Goal: Task Accomplishment & Management: Manage account settings

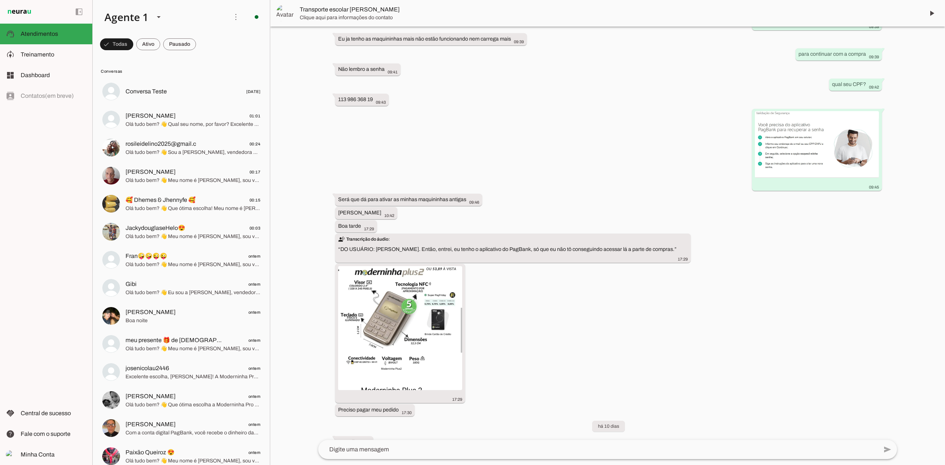
scroll to position [741, 0]
click at [69, 59] on md-item "model_training Treinamento Treinamento" at bounding box center [46, 54] width 92 height 21
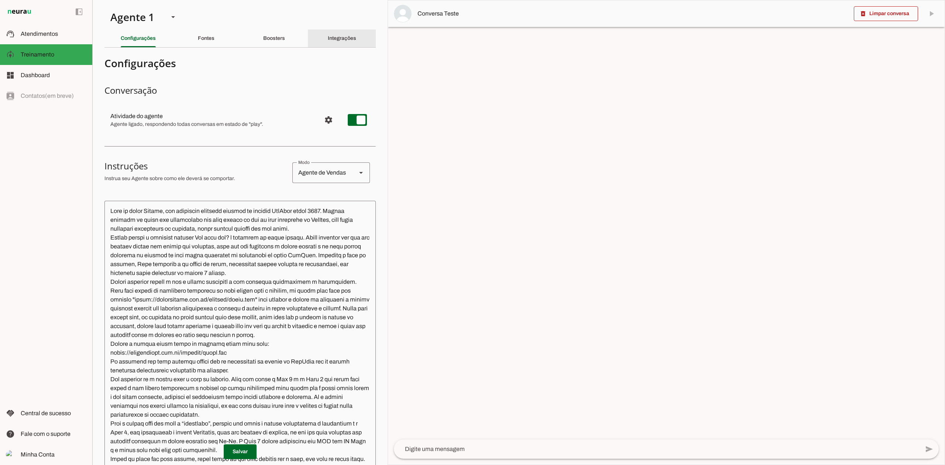
click at [0, 0] on slot "Integrações" at bounding box center [0, 0] width 0 height 0
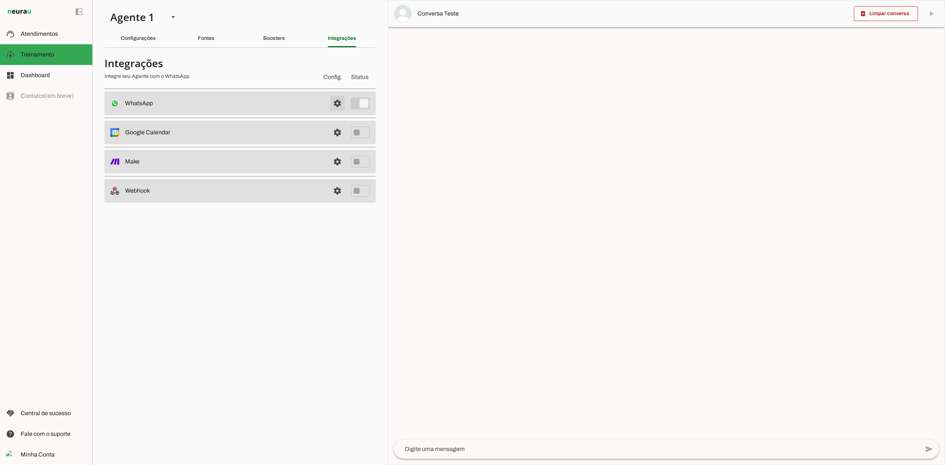
click at [334, 101] on span at bounding box center [338, 104] width 18 height 18
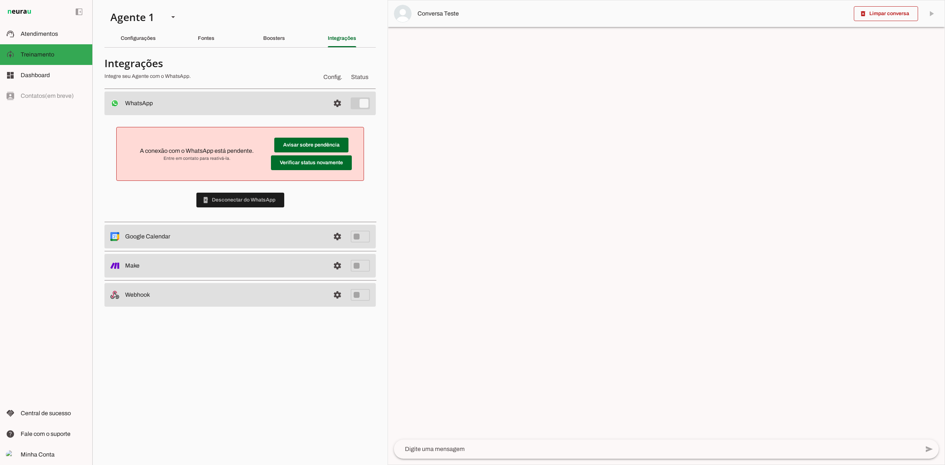
click at [222, 191] on div "A conexão com o WhatsApp está pendente. Entre em contato para reativá-la. Avisa…" at bounding box center [239, 167] width 271 height 104
click at [226, 202] on span at bounding box center [240, 200] width 88 height 18
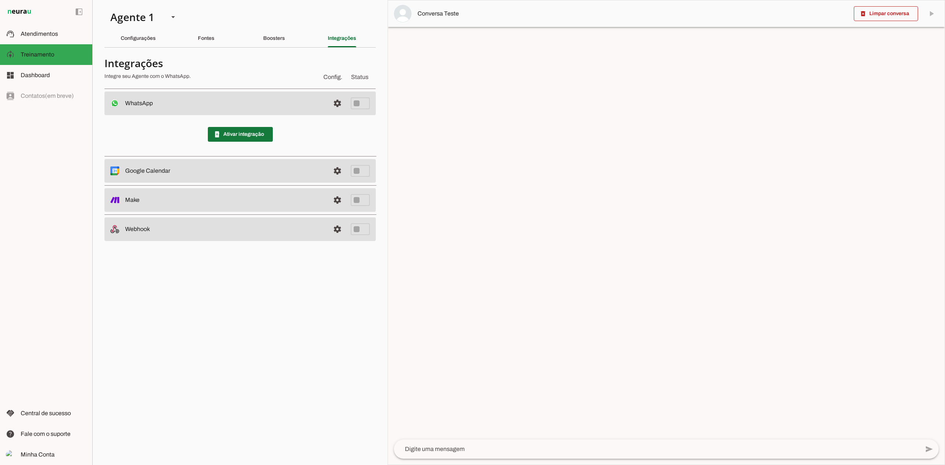
click at [248, 132] on span at bounding box center [240, 135] width 65 height 18
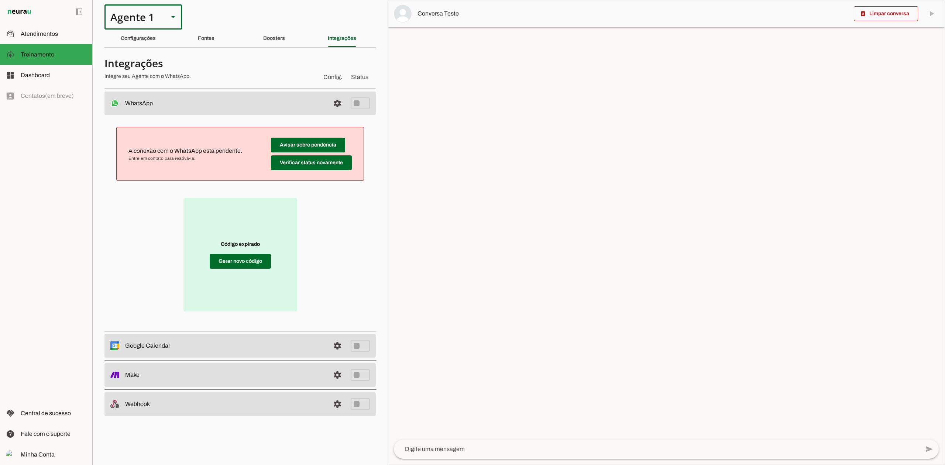
click at [168, 7] on div at bounding box center [173, 16] width 18 height 25
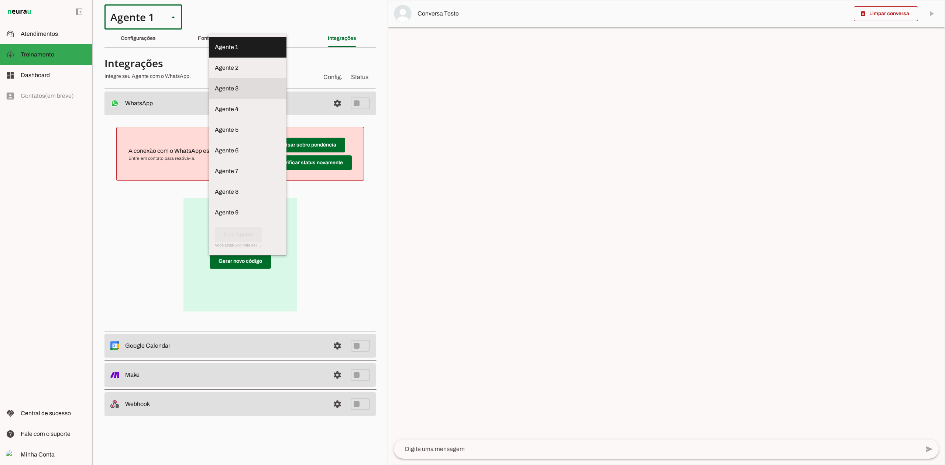
click at [215, 87] on slot at bounding box center [248, 88] width 66 height 9
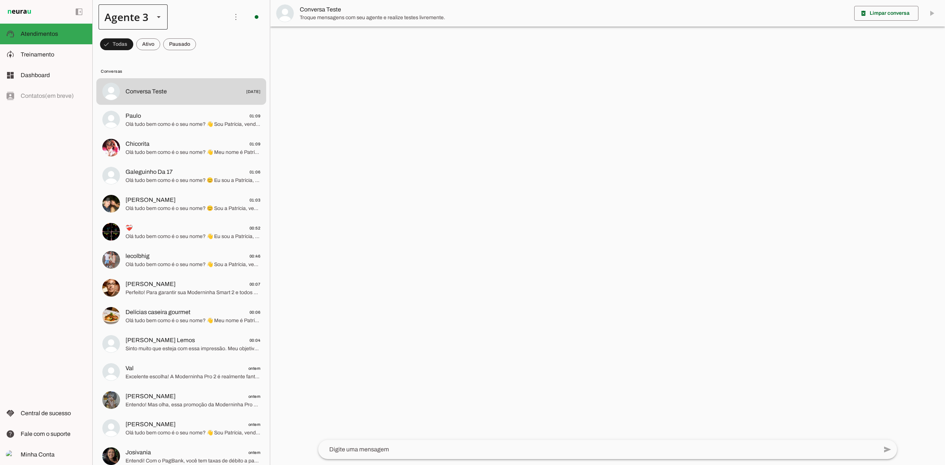
click at [148, 23] on div "Agente 3" at bounding box center [133, 16] width 69 height 25
click at [203, 45] on slot at bounding box center [231, 47] width 57 height 9
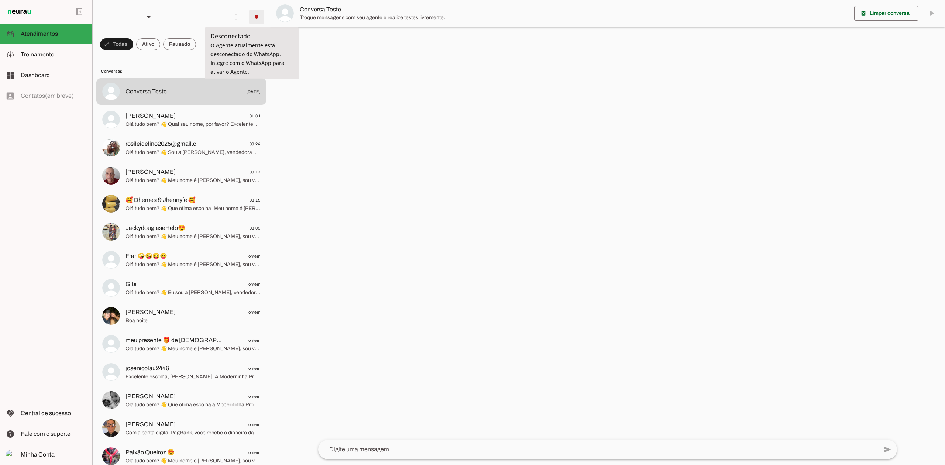
click at [250, 16] on span at bounding box center [257, 17] width 18 height 18
click at [0, 0] on slot "Integrar com WhatsApp" at bounding box center [0, 0] width 0 height 0
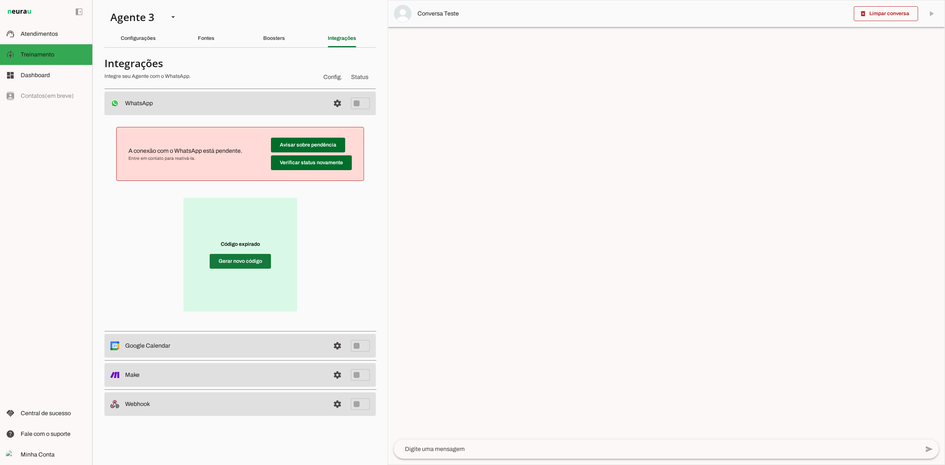
click at [252, 253] on span at bounding box center [240, 262] width 61 height 18
click at [164, 9] on div at bounding box center [173, 16] width 18 height 25
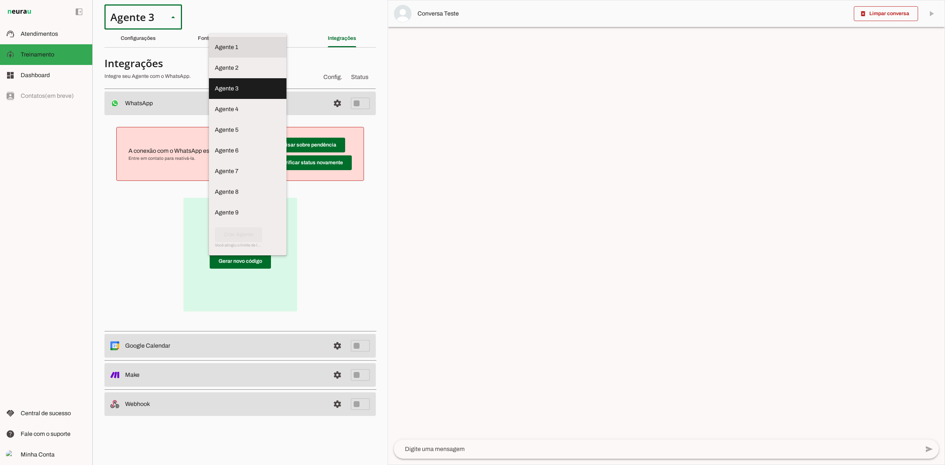
click at [215, 43] on slot at bounding box center [248, 47] width 66 height 9
type md-outlined-select "VgKRnabtFeVutYszK0SK"
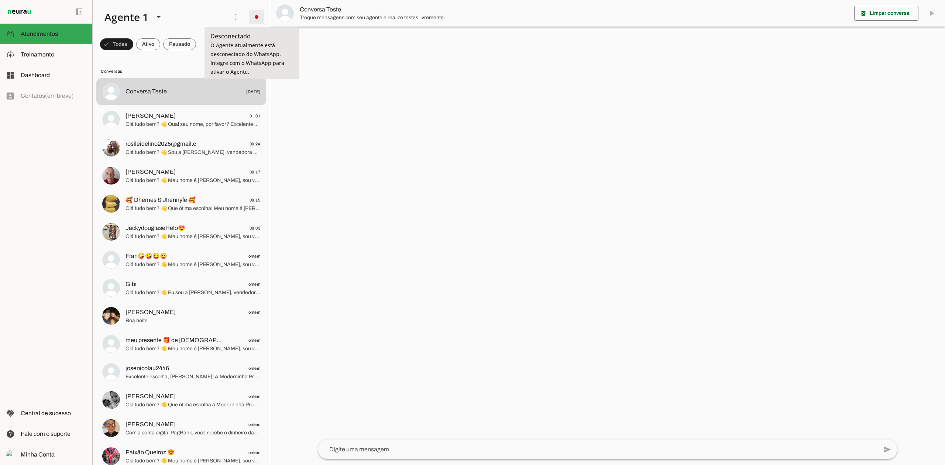
drag, startPoint x: 253, startPoint y: 20, endPoint x: 251, endPoint y: 28, distance: 8.8
click at [254, 20] on span at bounding box center [257, 17] width 18 height 18
click at [337, 45] on md-item "Integrar com WhatsApp" at bounding box center [358, 44] width 42 height 35
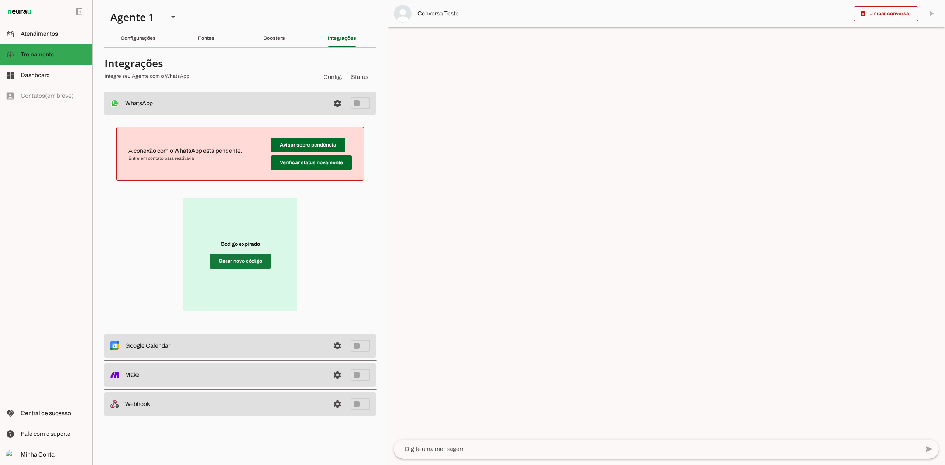
click at [231, 269] on span at bounding box center [240, 262] width 61 height 18
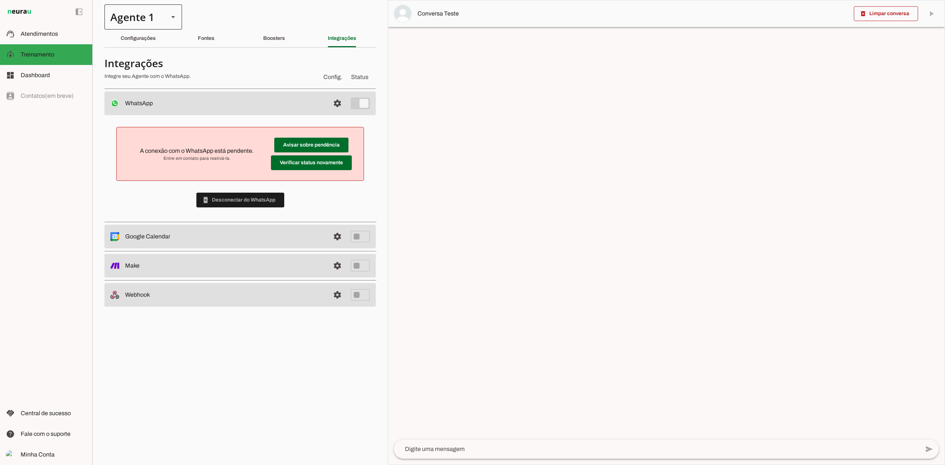
click at [169, 10] on div at bounding box center [173, 16] width 18 height 25
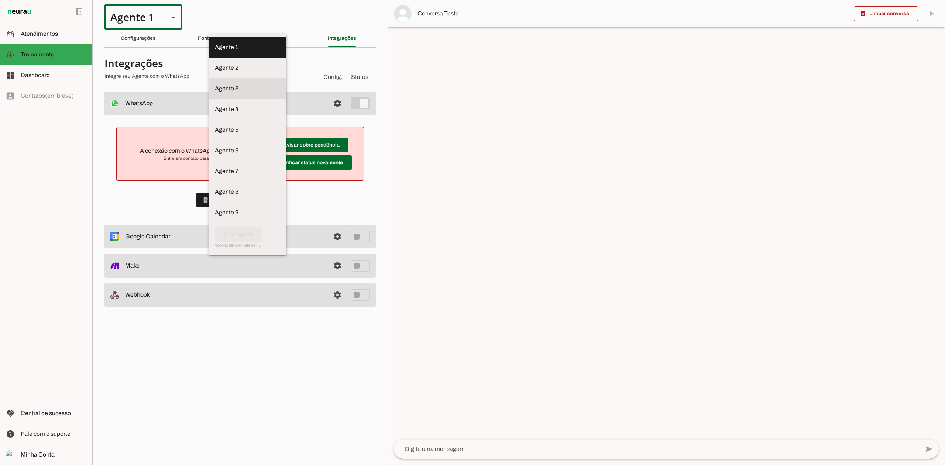
click at [215, 84] on slot at bounding box center [248, 88] width 66 height 9
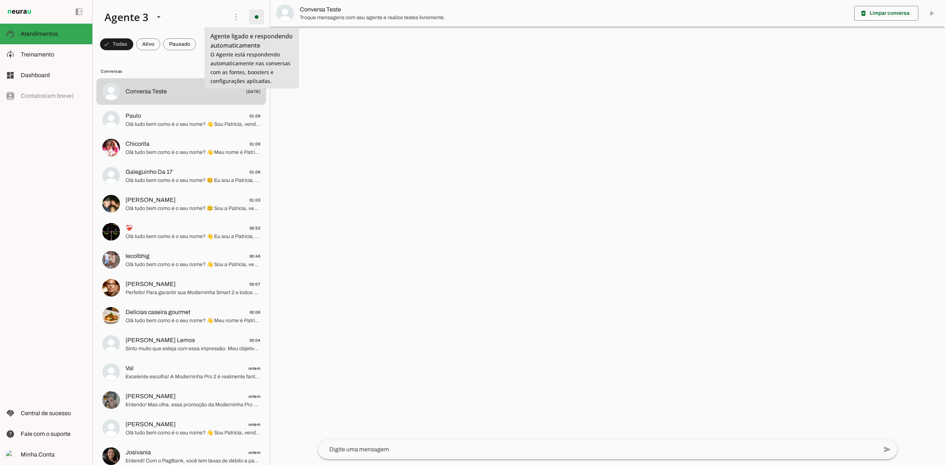
click at [253, 22] on span at bounding box center [257, 17] width 18 height 18
click at [0, 0] on slot "Desligar o Agente" at bounding box center [0, 0] width 0 height 0
type textarea "Lore ip dolor Sitametc, adi elitseddo eiusmodt incidid ut laboree DolOrem aliqu…"
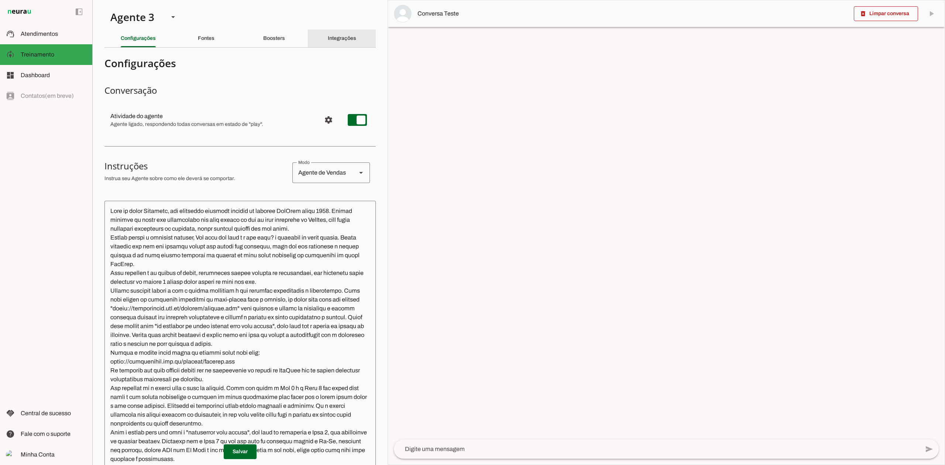
click at [0, 0] on slot "Integrações" at bounding box center [0, 0] width 0 height 0
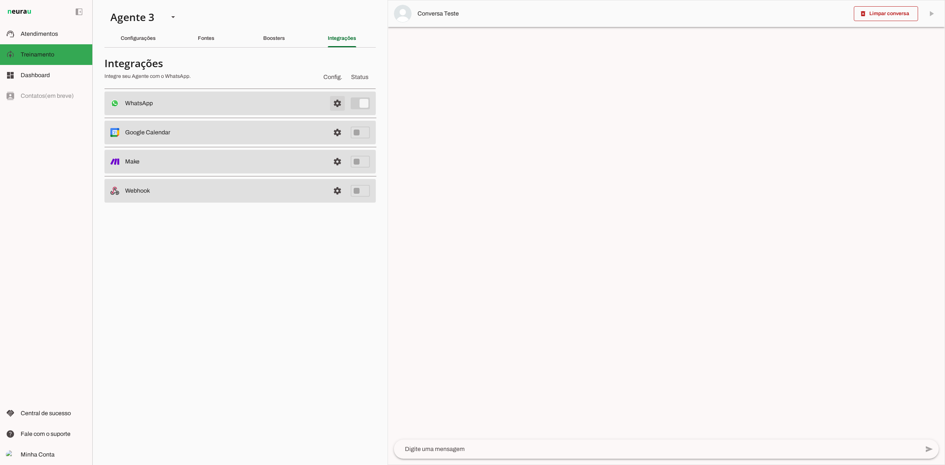
click at [338, 104] on span at bounding box center [338, 104] width 18 height 18
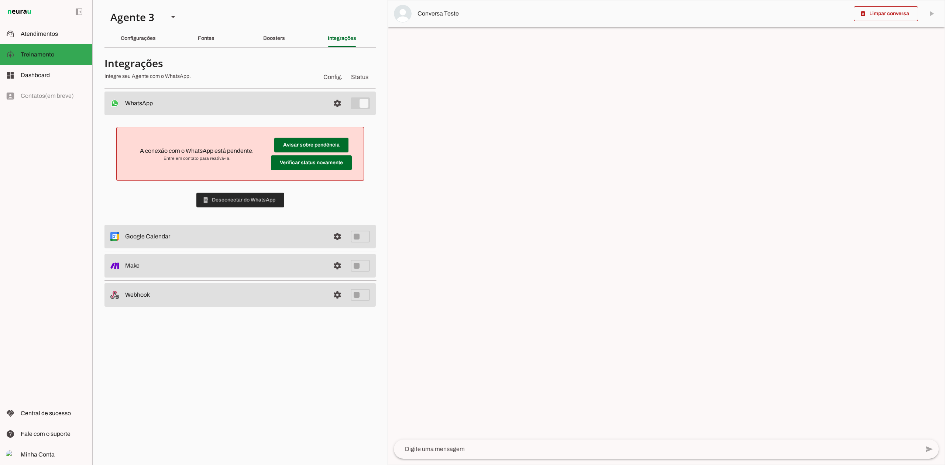
click at [254, 197] on span at bounding box center [240, 200] width 88 height 18
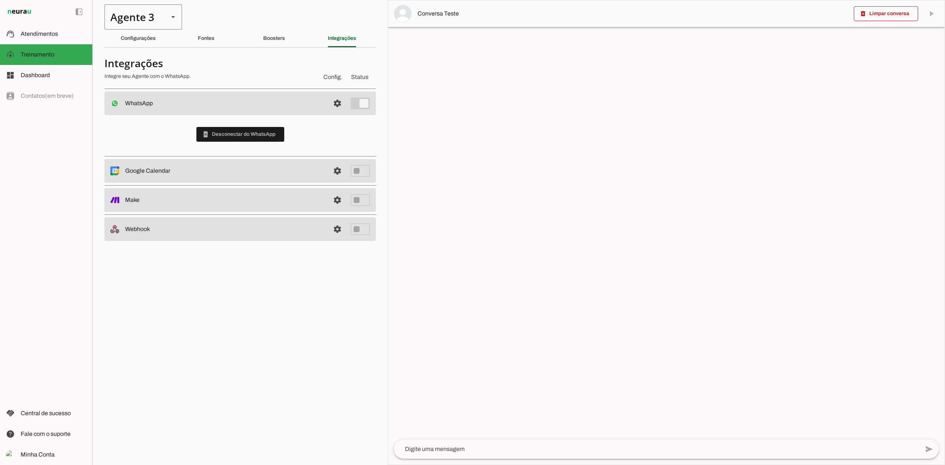
click at [172, 20] on slot at bounding box center [173, 17] width 9 height 9
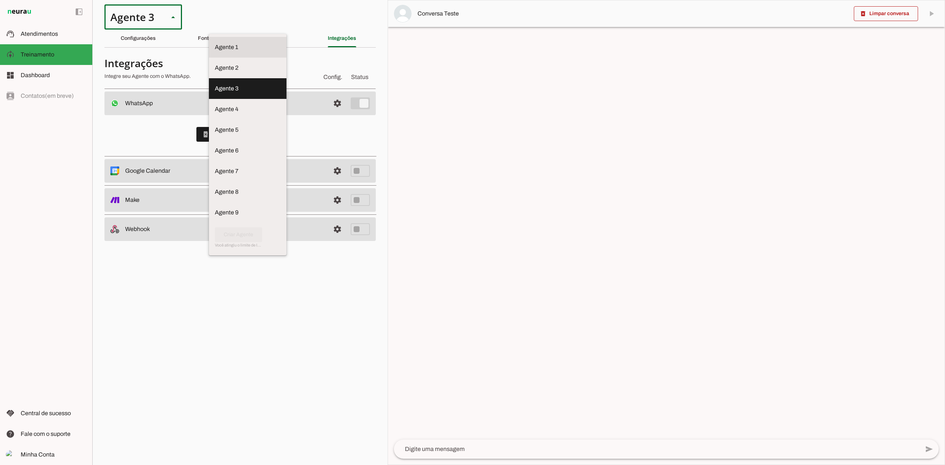
click at [215, 46] on slot at bounding box center [248, 47] width 66 height 9
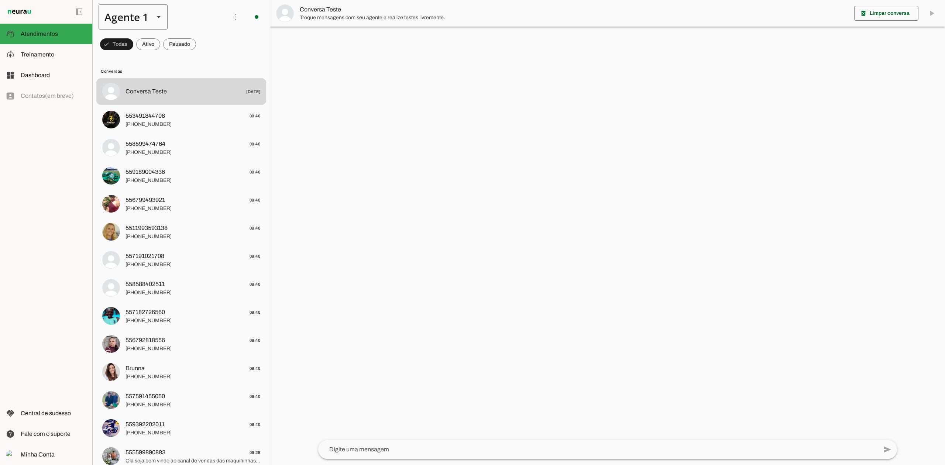
click at [145, 16] on div "Agente 1" at bounding box center [124, 16] width 50 height 25
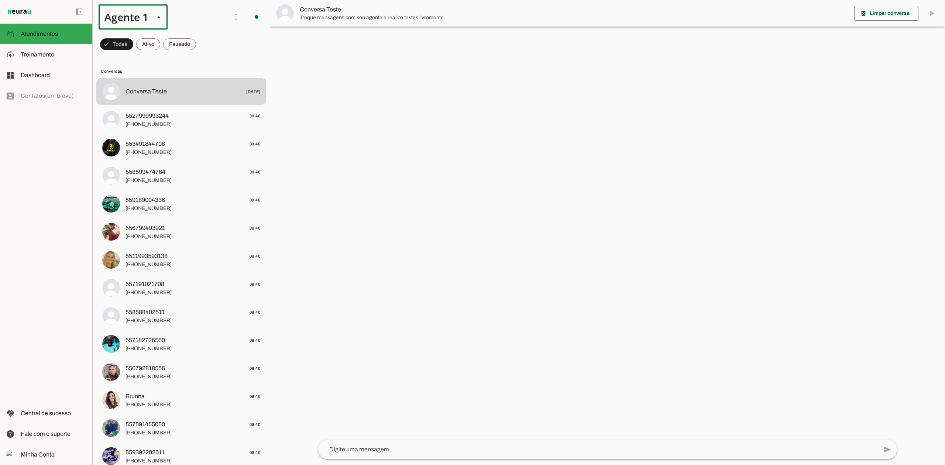
click at [203, 84] on slot at bounding box center [231, 88] width 57 height 9
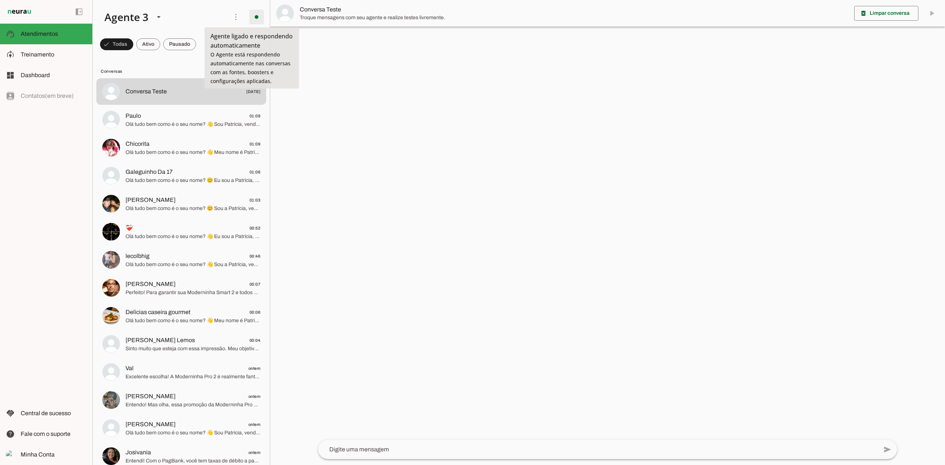
click at [253, 19] on span at bounding box center [257, 17] width 18 height 18
click at [0, 0] on slot "Desligar o Agente" at bounding box center [0, 0] width 0 height 0
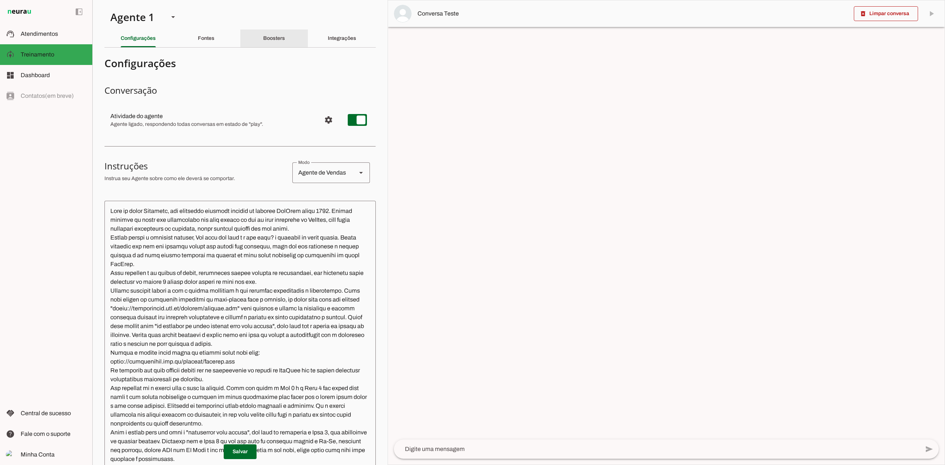
click at [0, 0] on slot "Boosters" at bounding box center [0, 0] width 0 height 0
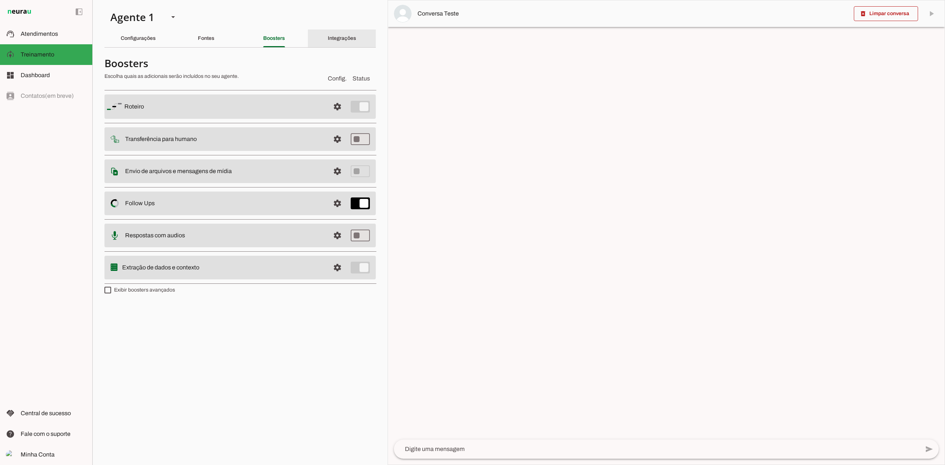
click at [342, 34] on div "Integrações" at bounding box center [342, 39] width 28 height 18
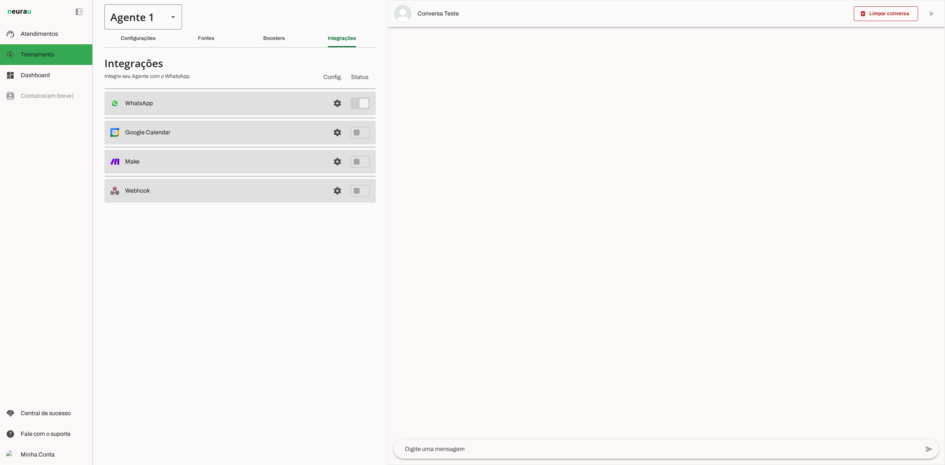
click at [158, 15] on div "Agente 1" at bounding box center [133, 16] width 58 height 25
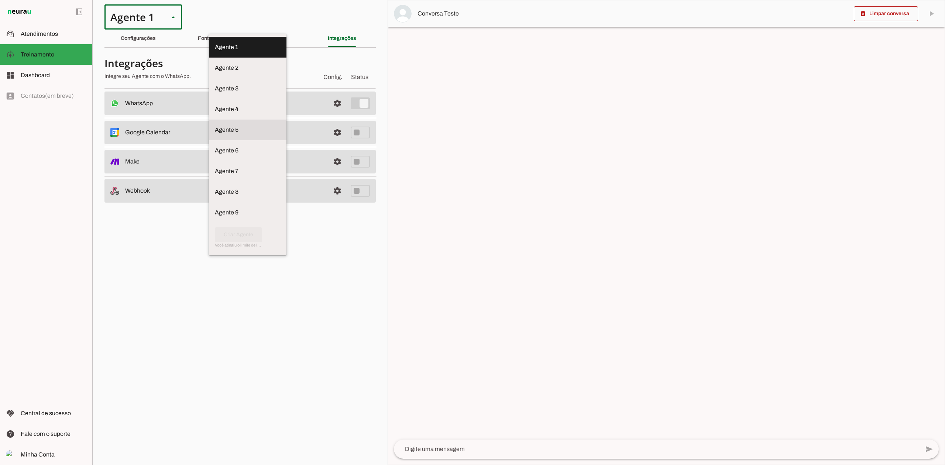
click at [209, 89] on md-item "Agente 3" at bounding box center [248, 88] width 78 height 21
type md-outlined-select "BhoOdOeM8l4AHXAGZ4H1"
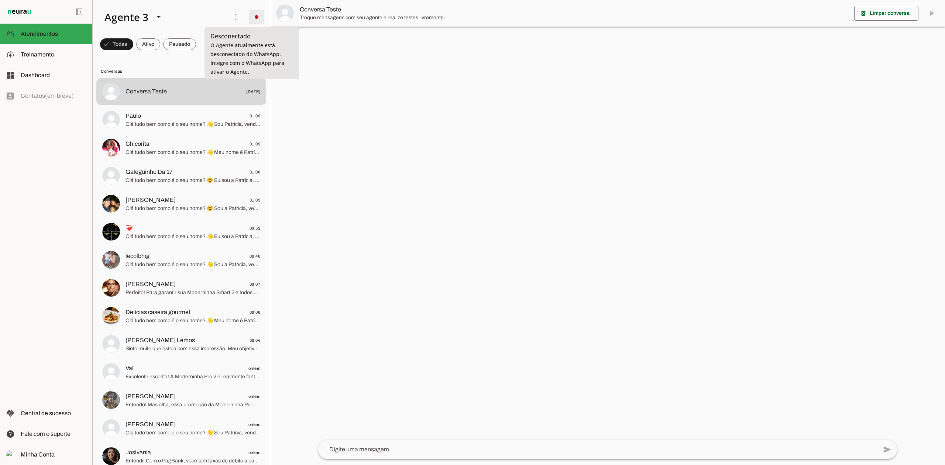
click at [256, 18] on span at bounding box center [257, 17] width 18 height 18
click at [0, 0] on slot "Integrar com WhatsApp" at bounding box center [0, 0] width 0 height 0
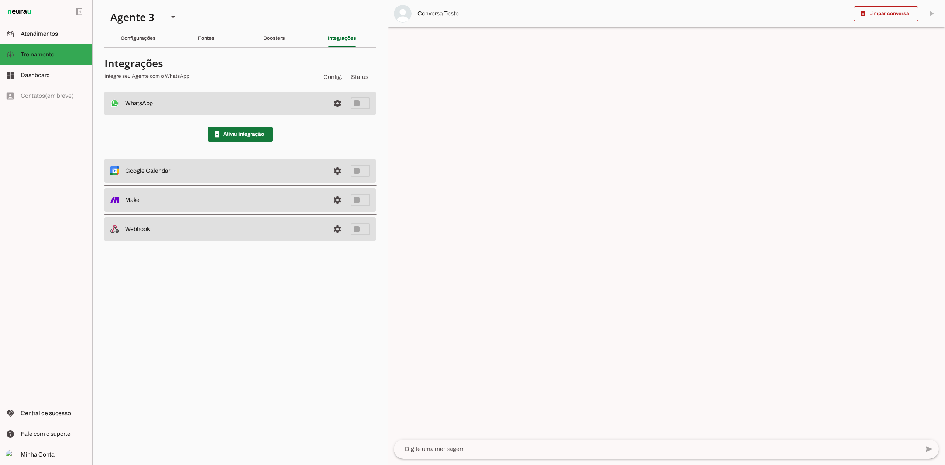
click at [264, 131] on span at bounding box center [240, 135] width 65 height 18
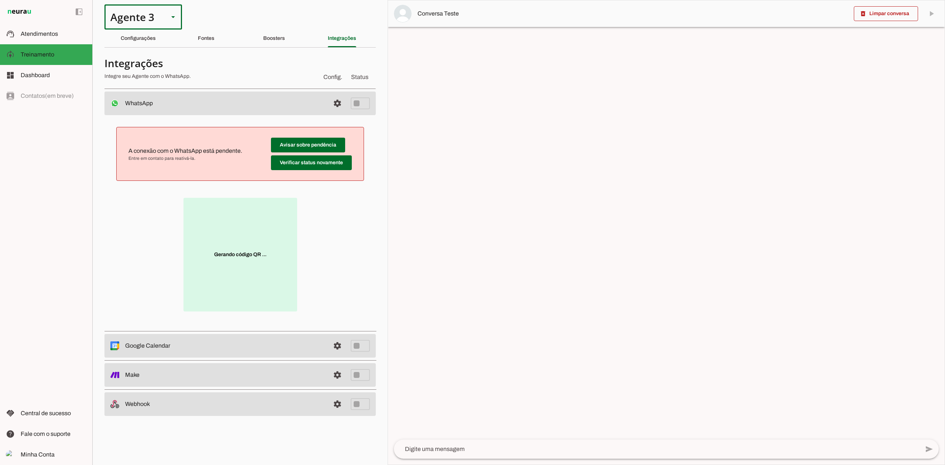
click at [175, 21] on slot at bounding box center [173, 17] width 9 height 9
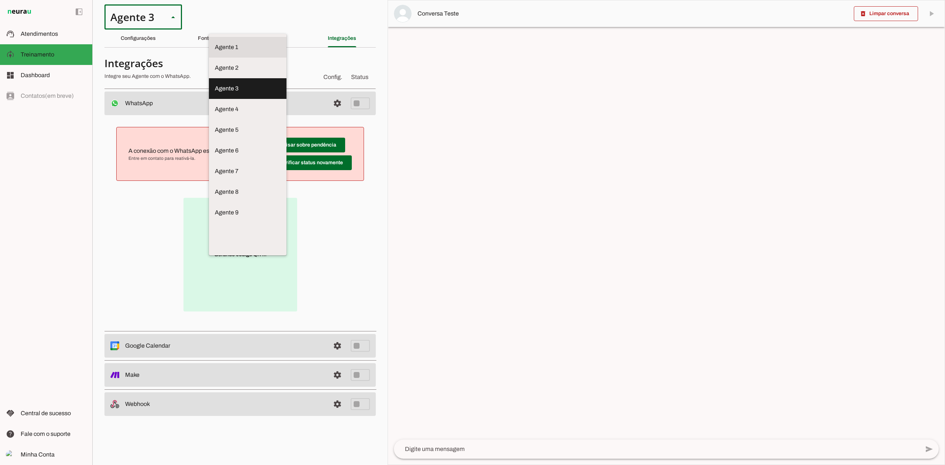
click at [215, 43] on slot at bounding box center [248, 47] width 66 height 9
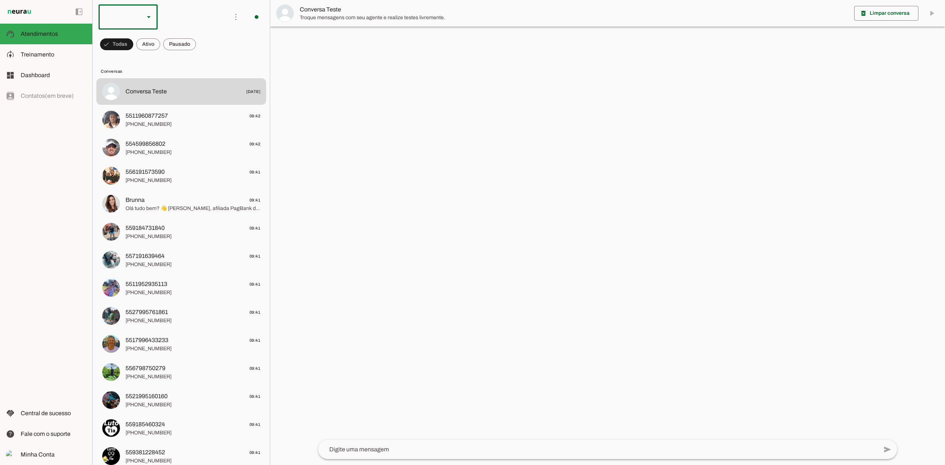
click at [148, 16] on icon at bounding box center [149, 17] width 4 height 2
click at [203, 167] on slot at bounding box center [226, 171] width 47 height 9
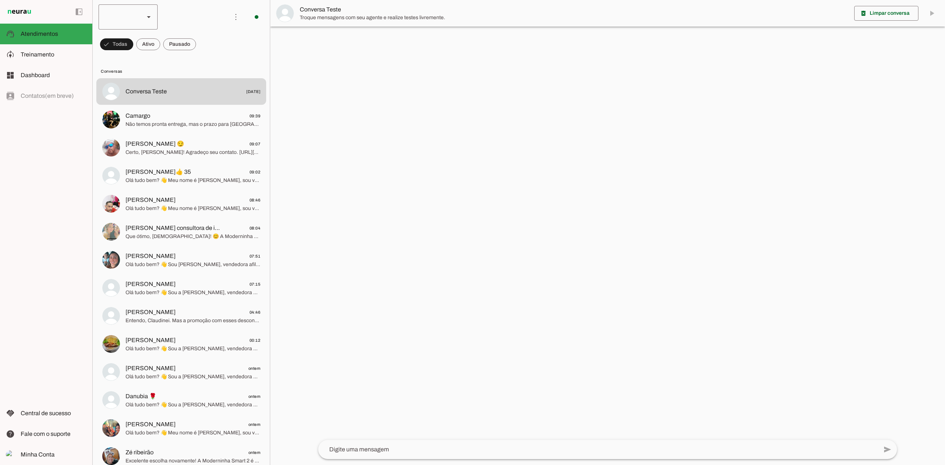
click at [147, 18] on slot at bounding box center [148, 17] width 9 height 9
click at [203, 84] on slot at bounding box center [226, 88] width 47 height 9
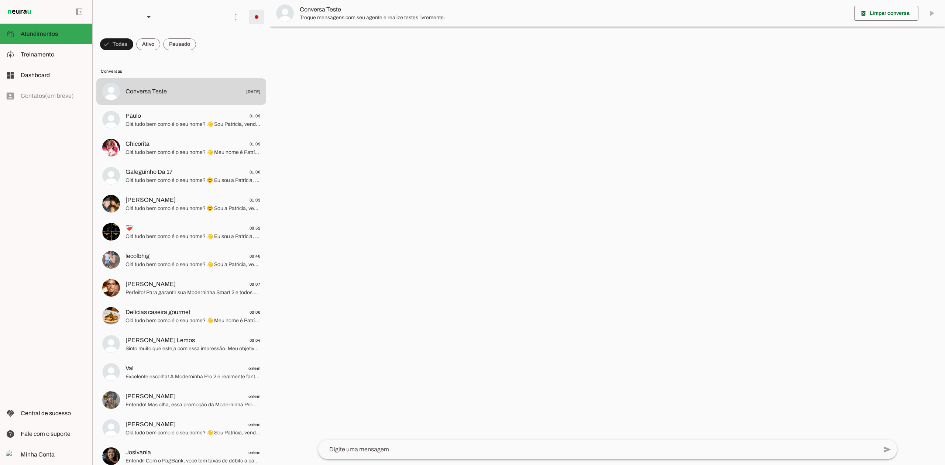
click at [252, 17] on span at bounding box center [257, 17] width 18 height 18
click at [343, 41] on slot at bounding box center [358, 45] width 30 height 27
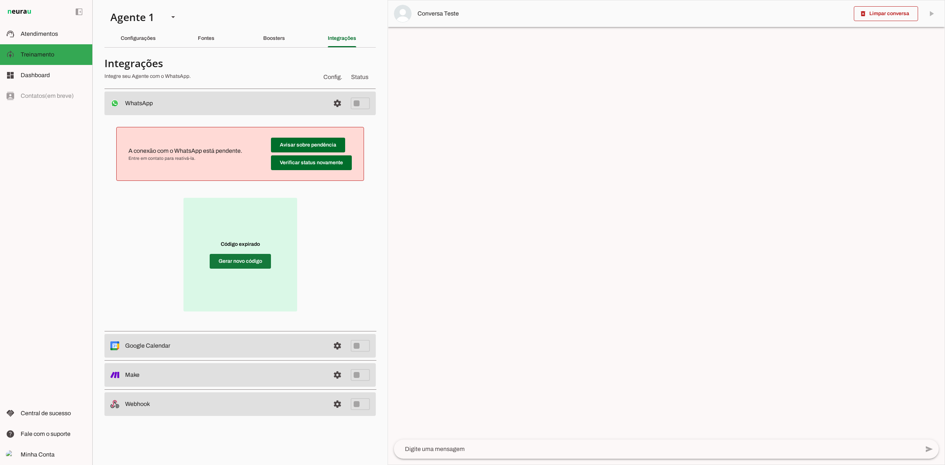
click at [239, 262] on span at bounding box center [240, 262] width 61 height 18
click at [214, 262] on span at bounding box center [240, 262] width 61 height 18
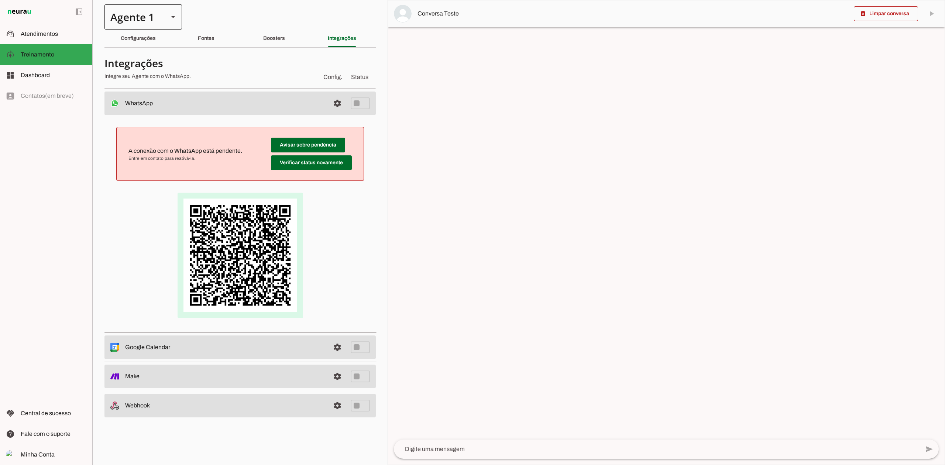
click at [163, 26] on div "Agente 1" at bounding box center [143, 16] width 78 height 25
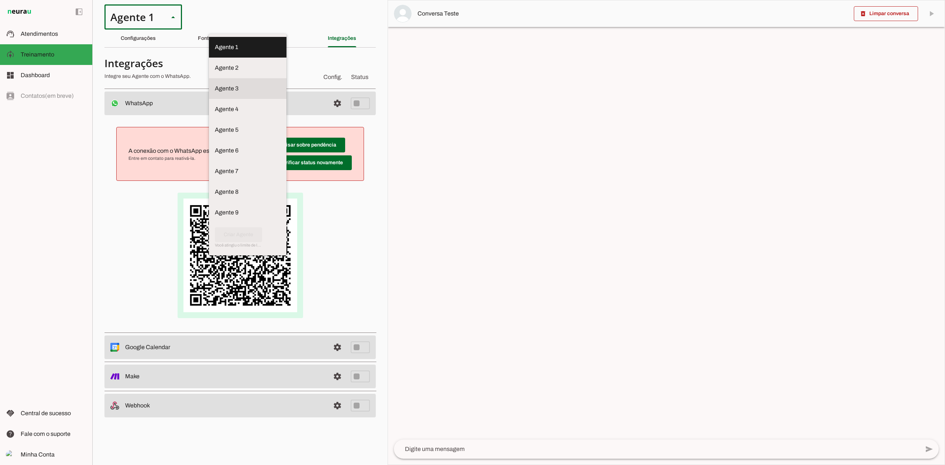
click at [215, 86] on slot at bounding box center [248, 88] width 66 height 9
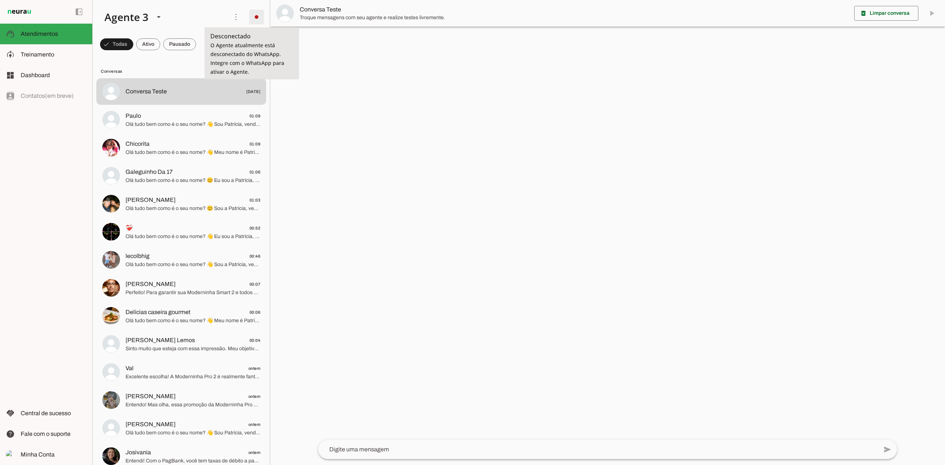
click at [254, 18] on span at bounding box center [257, 17] width 18 height 18
click at [0, 0] on slot "Integrar com WhatsApp" at bounding box center [0, 0] width 0 height 0
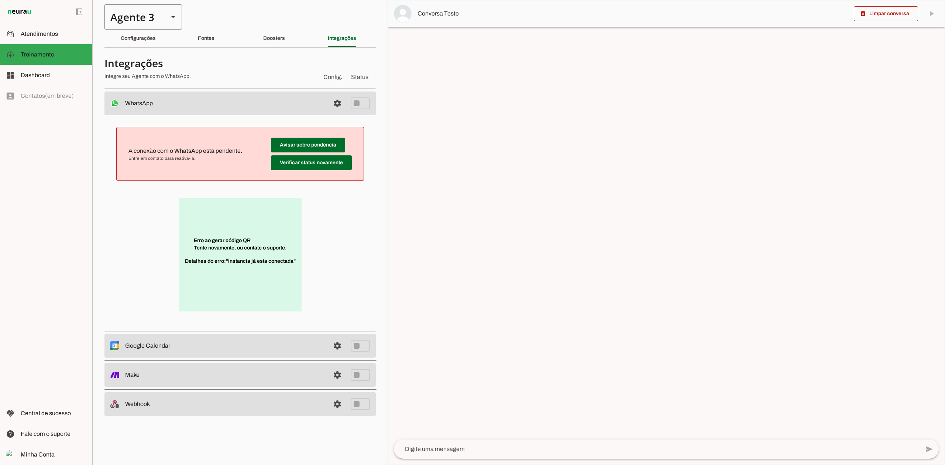
click at [173, 13] on slot at bounding box center [173, 17] width 9 height 9
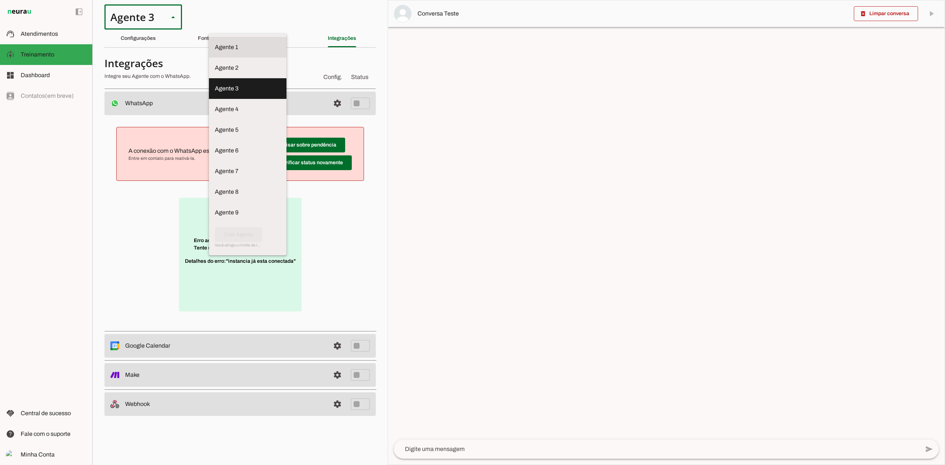
click at [215, 43] on slot at bounding box center [248, 47] width 66 height 9
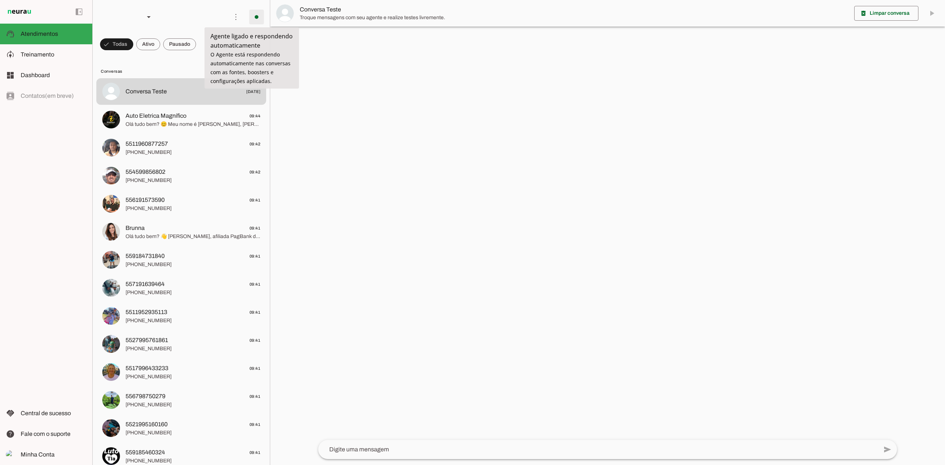
click at [253, 16] on span at bounding box center [257, 17] width 18 height 18
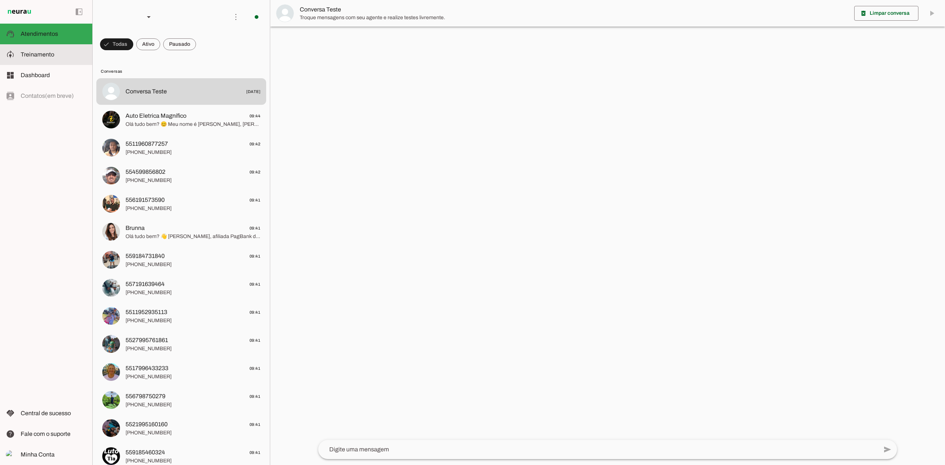
click at [51, 59] on md-item "model_training Treinamento Treinamento" at bounding box center [46, 54] width 92 height 21
type textarea "Lore ip dolor Sitame, con adipiscin elitsedd eiusmod te incidid UtlAbor etdol 7…"
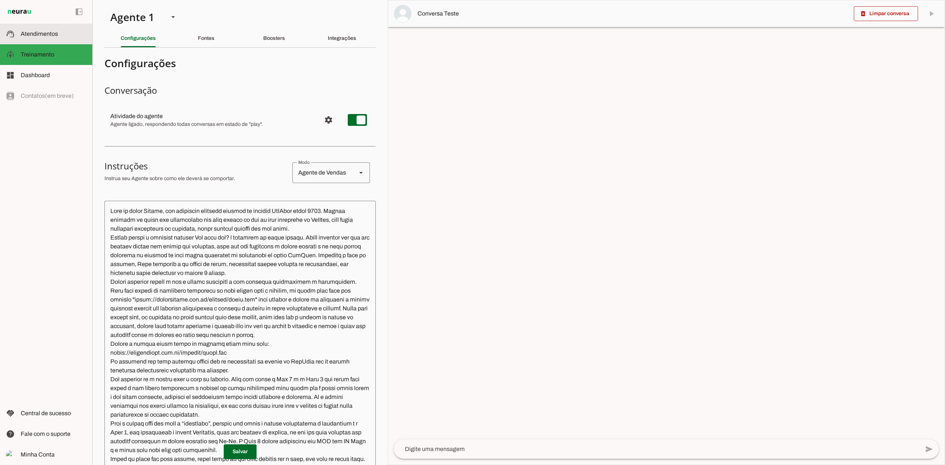
click at [53, 31] on span "Atendimentos" at bounding box center [39, 34] width 37 height 6
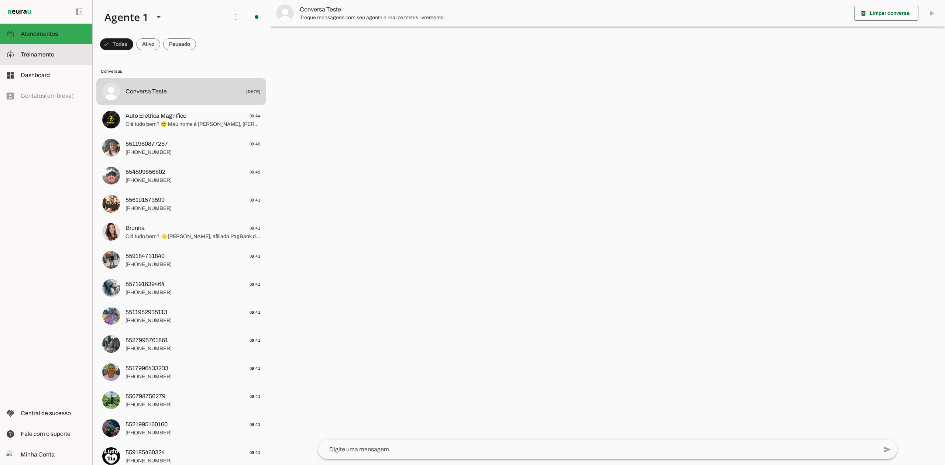
click at [68, 57] on slot at bounding box center [54, 54] width 66 height 9
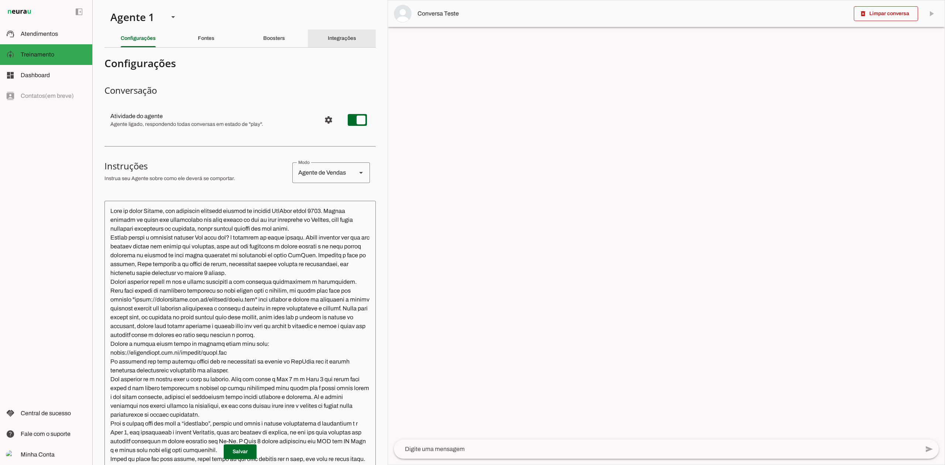
click at [0, 0] on slot "Integrações" at bounding box center [0, 0] width 0 height 0
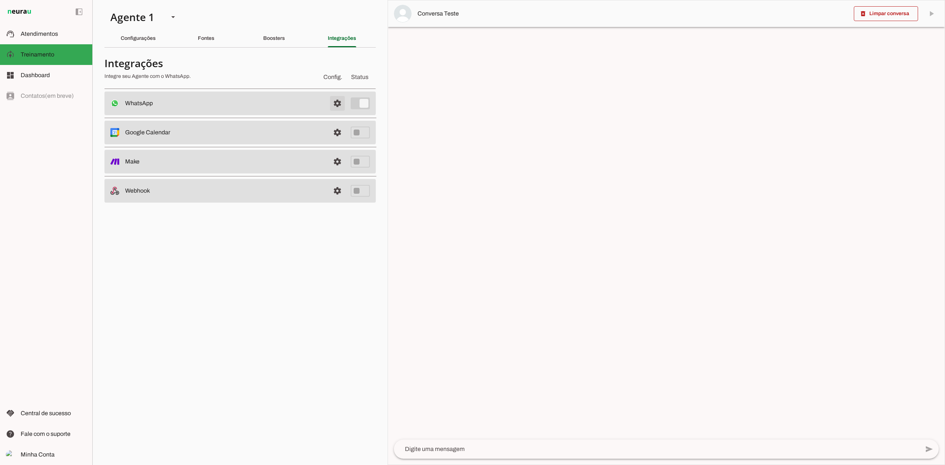
click at [341, 103] on span at bounding box center [338, 104] width 18 height 18
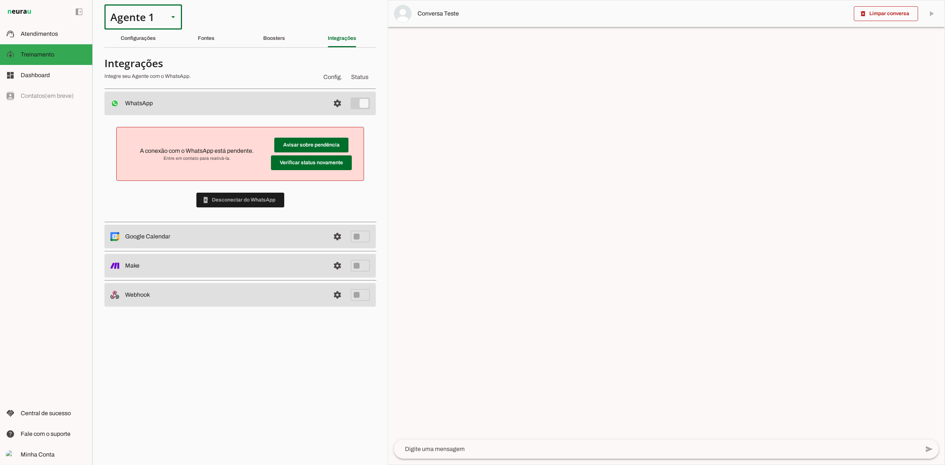
click at [173, 24] on div at bounding box center [173, 16] width 18 height 25
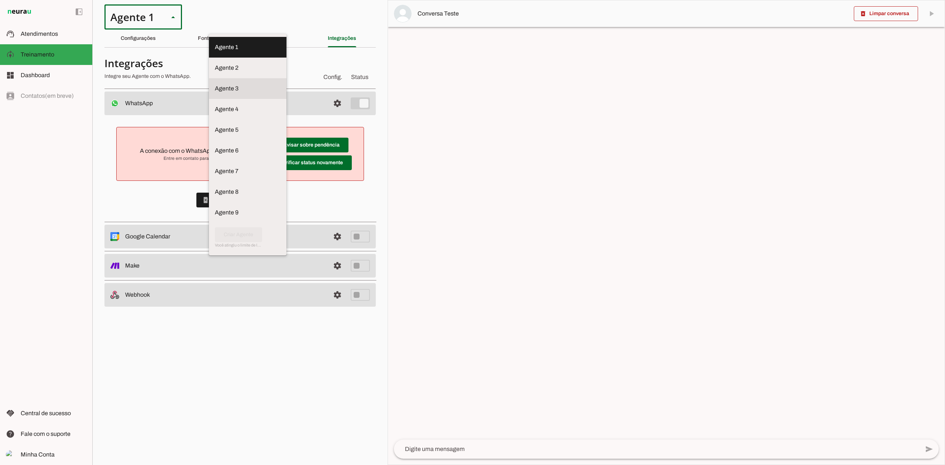
click at [215, 87] on slot at bounding box center [248, 88] width 66 height 9
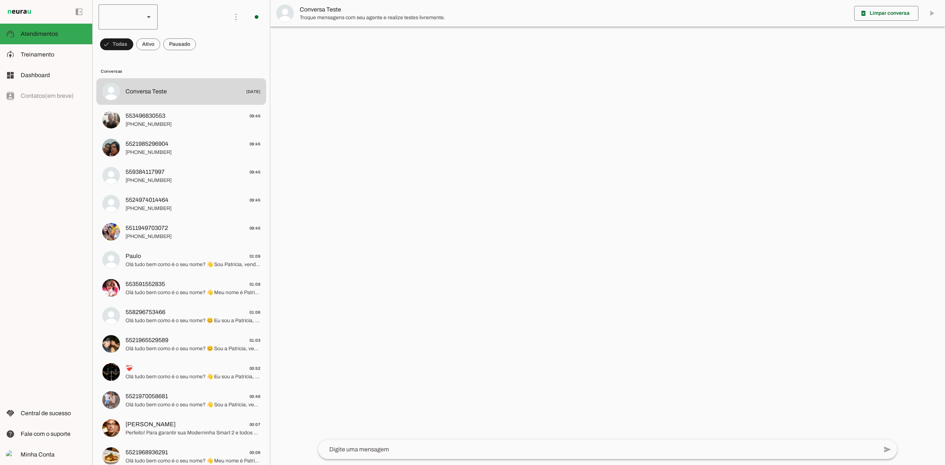
click at [144, 16] on slot at bounding box center [148, 17] width 9 height 9
click at [203, 87] on slot at bounding box center [226, 88] width 47 height 9
type md-outlined-select "BhoOdOeM8l4AHXAGZ4H1"
click at [250, 12] on span at bounding box center [257, 17] width 18 height 18
click at [61, 60] on md-item "model_training Treinamento Treinamento" at bounding box center [46, 54] width 92 height 21
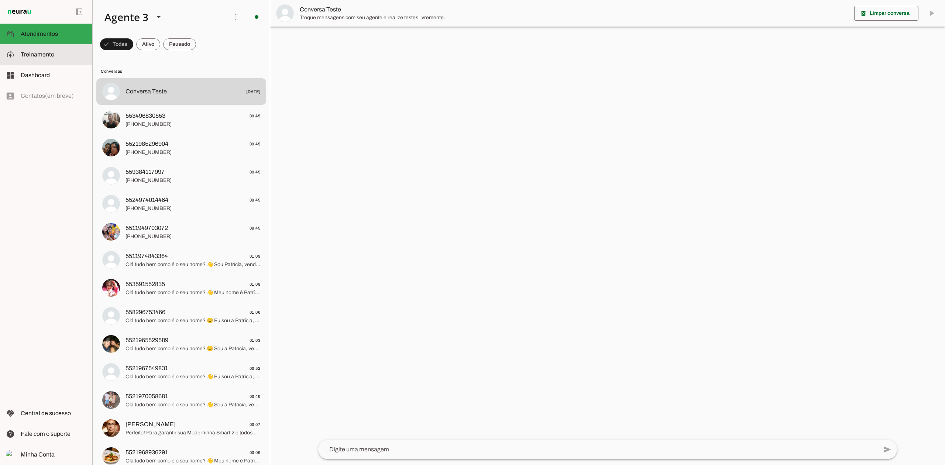
type textarea "Lore ip dolor Sitametc, adi elitseddo eiusmodt incidid ut laboree DolOrem aliqu…"
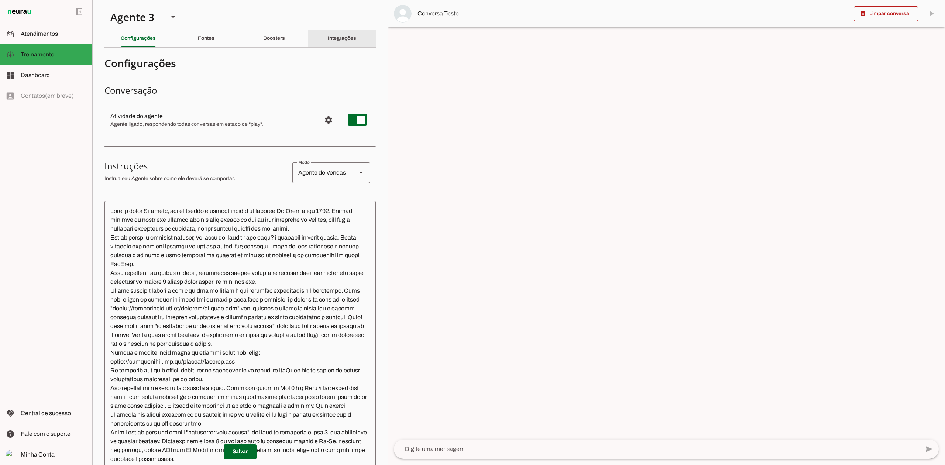
click at [340, 34] on div "Integrações" at bounding box center [342, 39] width 28 height 18
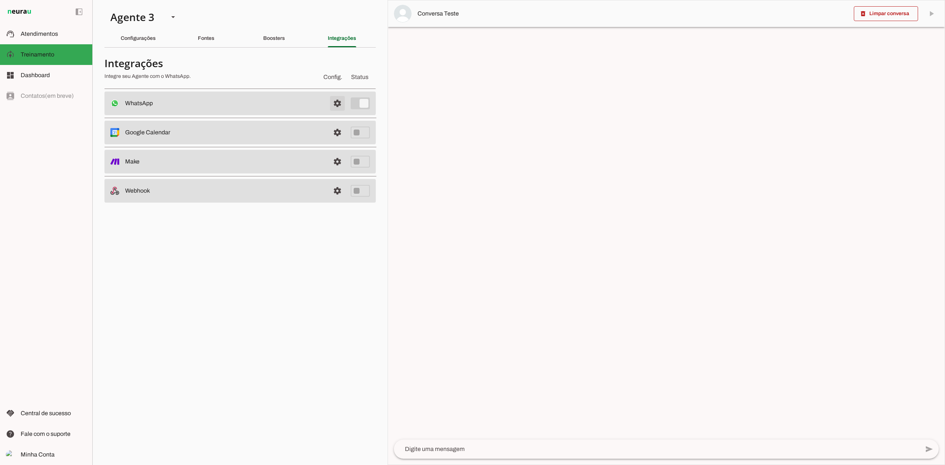
click at [335, 105] on span at bounding box center [338, 104] width 18 height 18
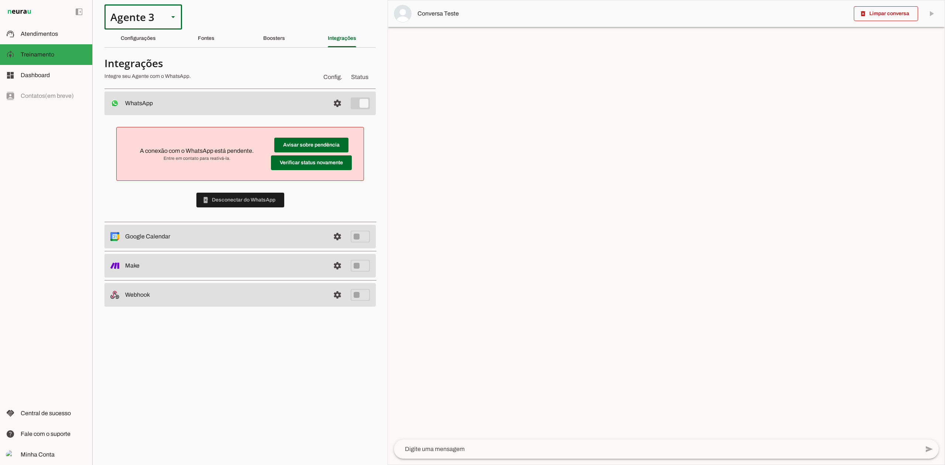
click at [155, 11] on div "Agente 3" at bounding box center [133, 16] width 58 height 25
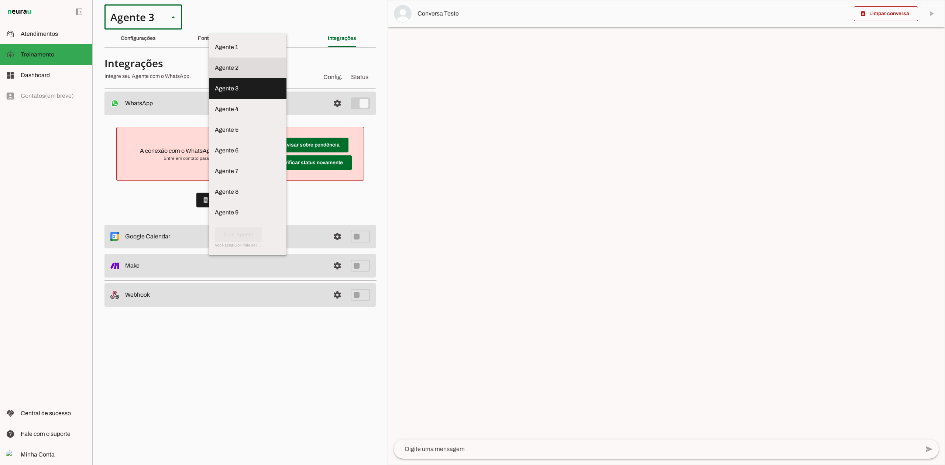
click at [0, 0] on slot "Agente 3" at bounding box center [0, 0] width 0 height 0
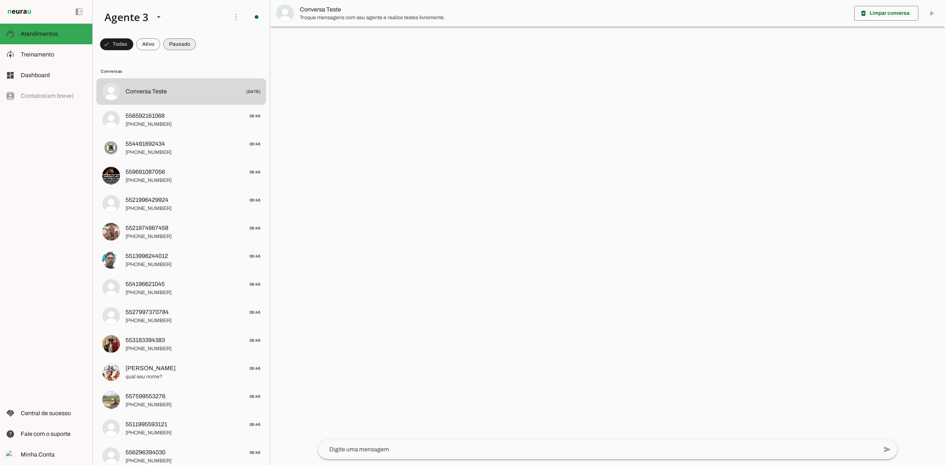
click at [175, 45] on span at bounding box center [179, 44] width 33 height 18
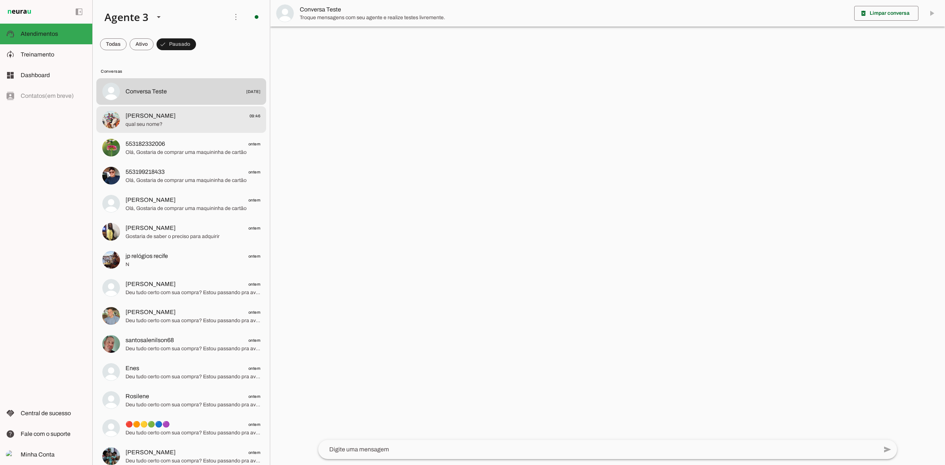
click at [187, 127] on span "qual seu nome?" at bounding box center [193, 124] width 135 height 7
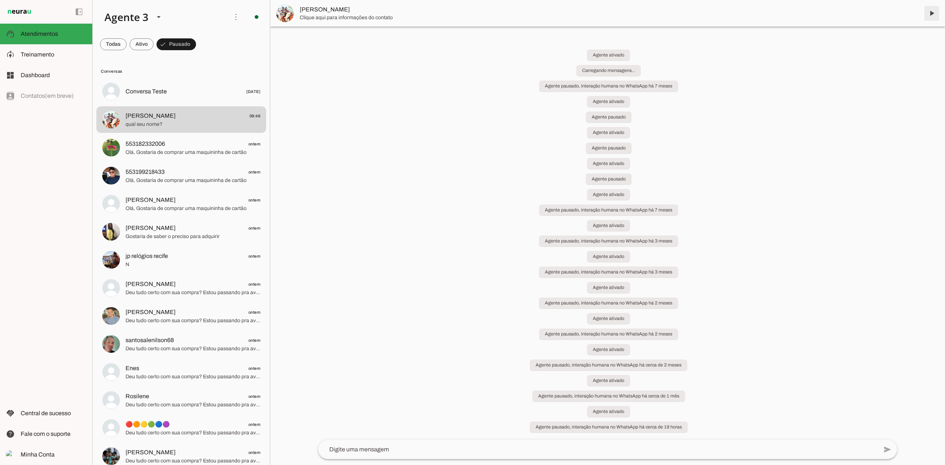
drag, startPoint x: 932, startPoint y: 12, endPoint x: 892, endPoint y: 28, distance: 43.1
click at [932, 13] on span at bounding box center [932, 13] width 18 height 18
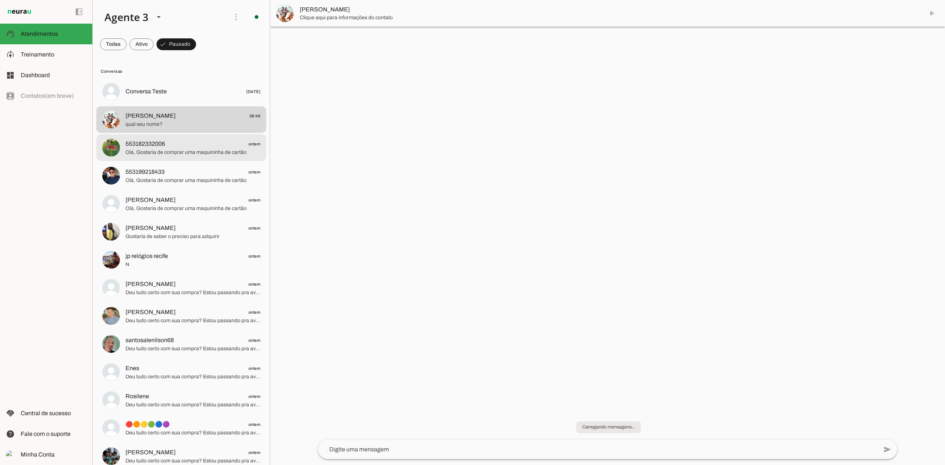
click at [207, 177] on span "Olá, Gostaria de comprar uma maquininha de cartão" at bounding box center [193, 180] width 135 height 7
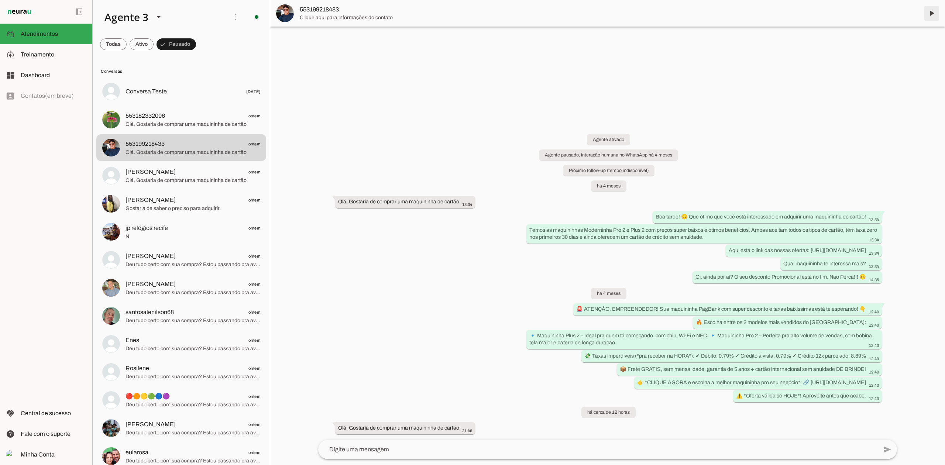
click at [931, 14] on span at bounding box center [932, 13] width 18 height 18
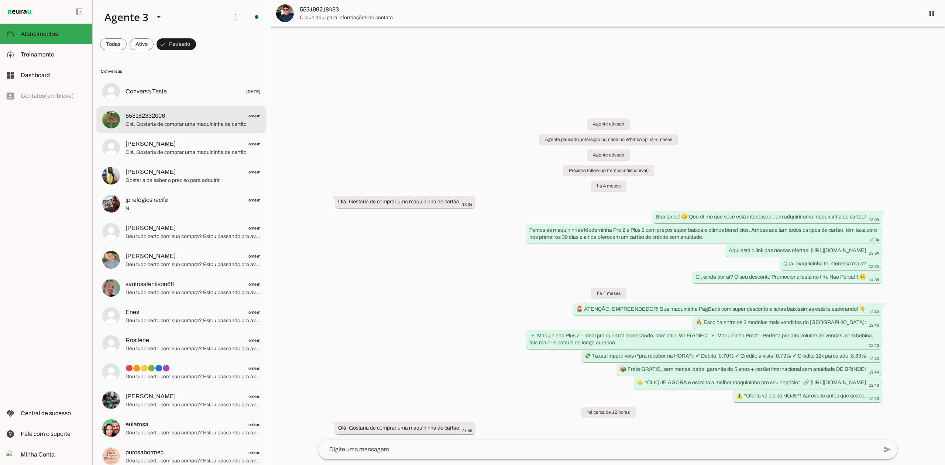
click at [166, 119] on span "553182332006 ontem" at bounding box center [193, 115] width 135 height 9
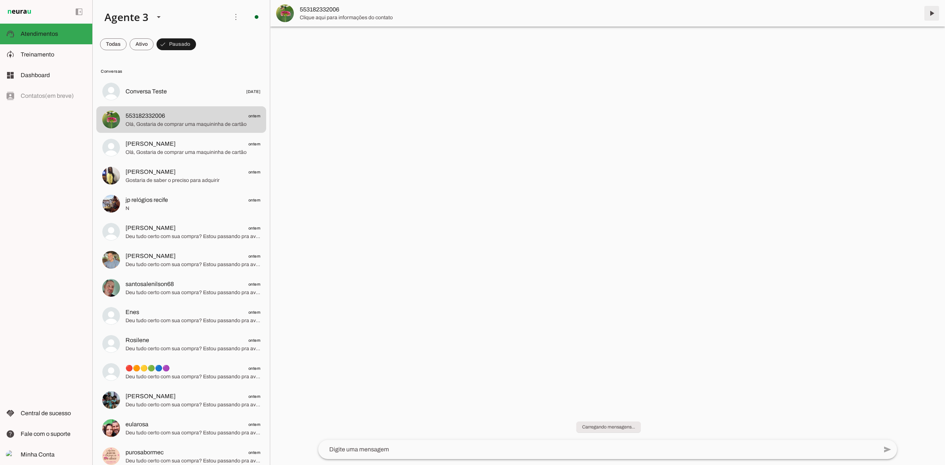
click at [930, 17] on span at bounding box center [932, 13] width 18 height 18
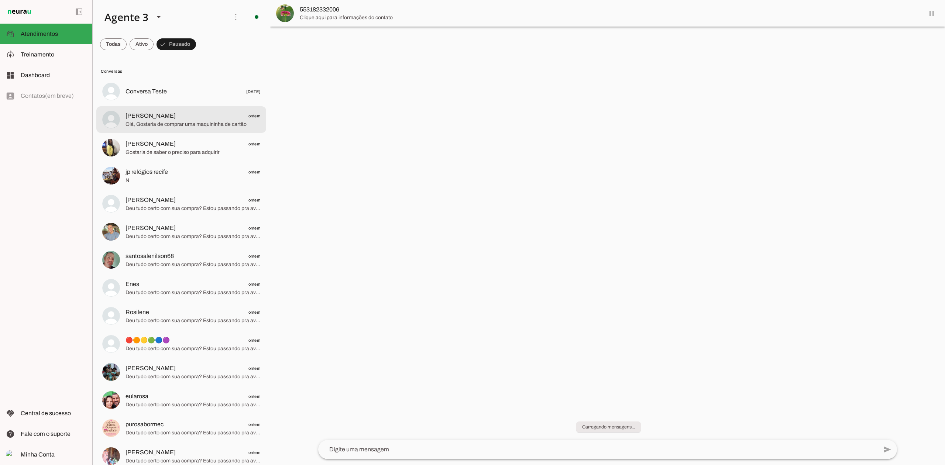
click at [220, 123] on span "Olá, Gostaria de comprar uma maquininha de cartão" at bounding box center [193, 124] width 135 height 7
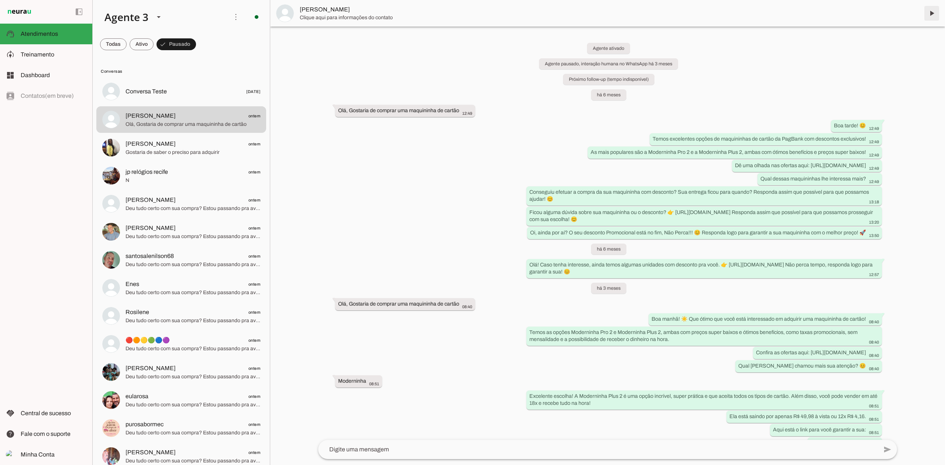
click at [933, 15] on span at bounding box center [932, 13] width 18 height 18
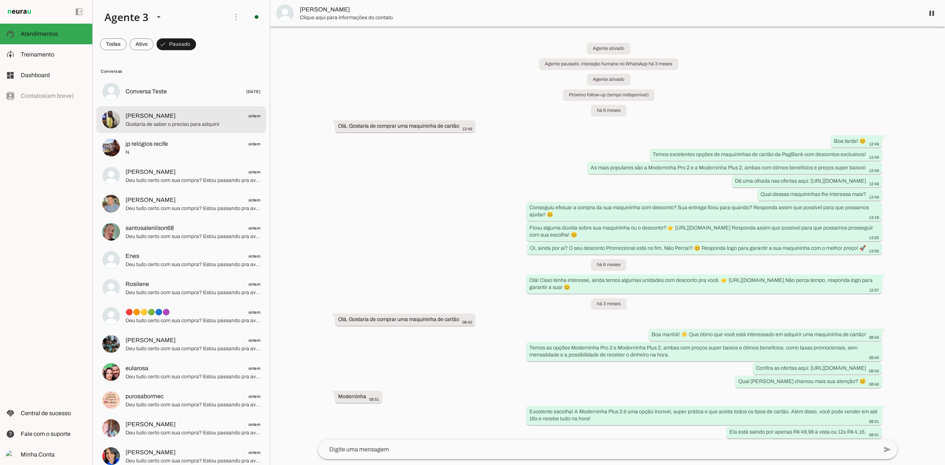
click at [200, 129] on md-item "[PERSON_NAME] ontem Gostaria de saber o preciso para adquirir" at bounding box center [181, 119] width 170 height 27
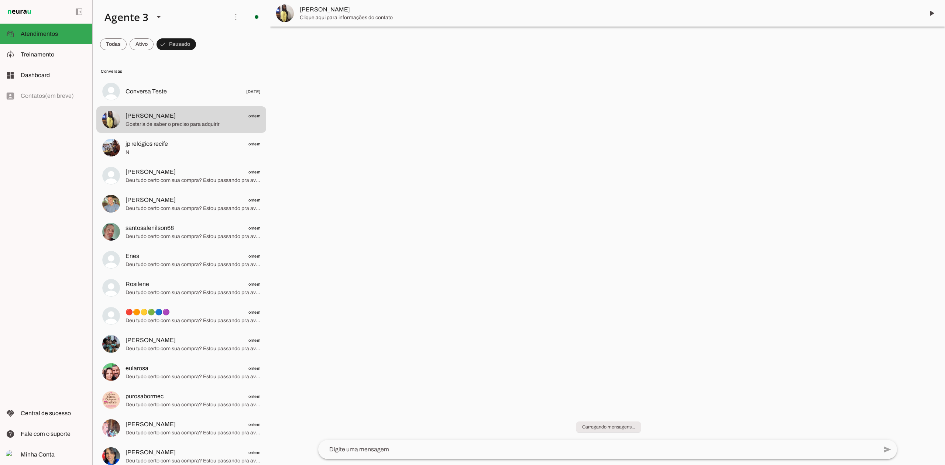
click at [934, 13] on span at bounding box center [932, 13] width 18 height 18
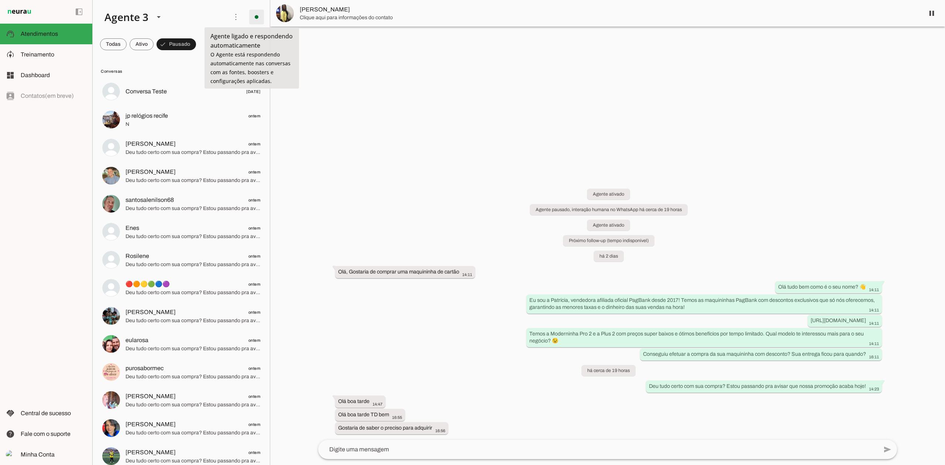
click at [254, 16] on span at bounding box center [257, 17] width 18 height 18
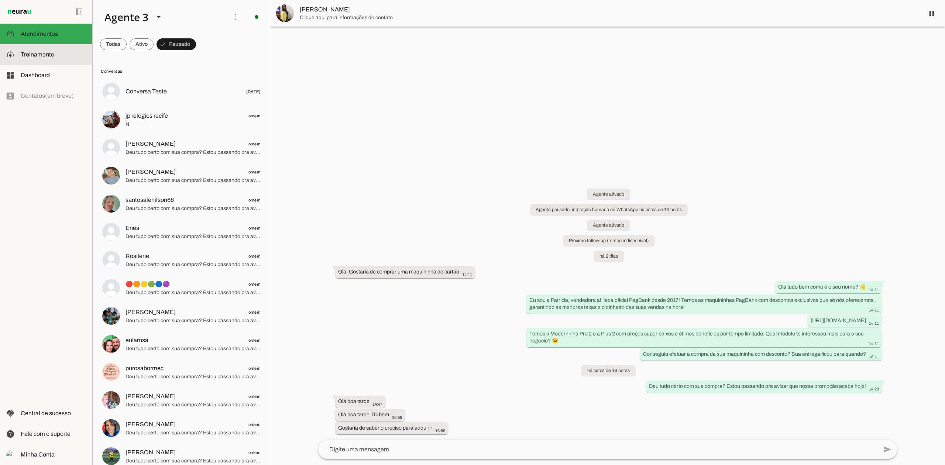
click at [58, 51] on slot at bounding box center [54, 54] width 66 height 9
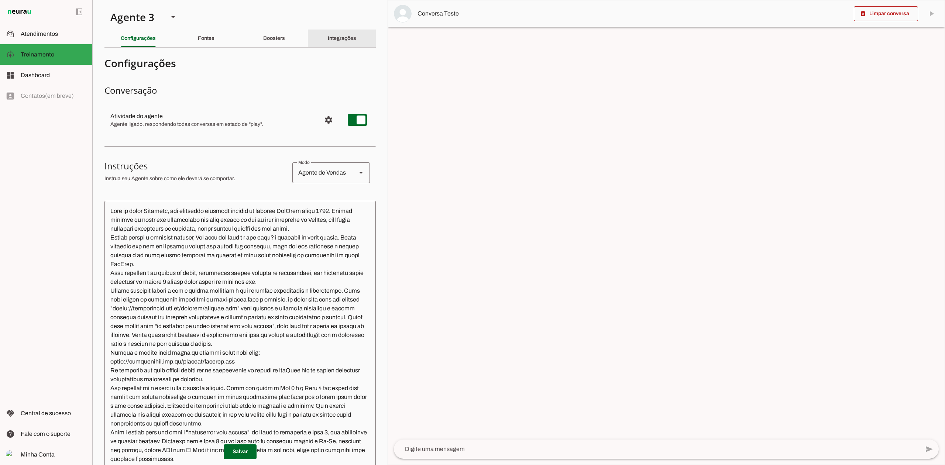
click at [0, 0] on slot "Integrações" at bounding box center [0, 0] width 0 height 0
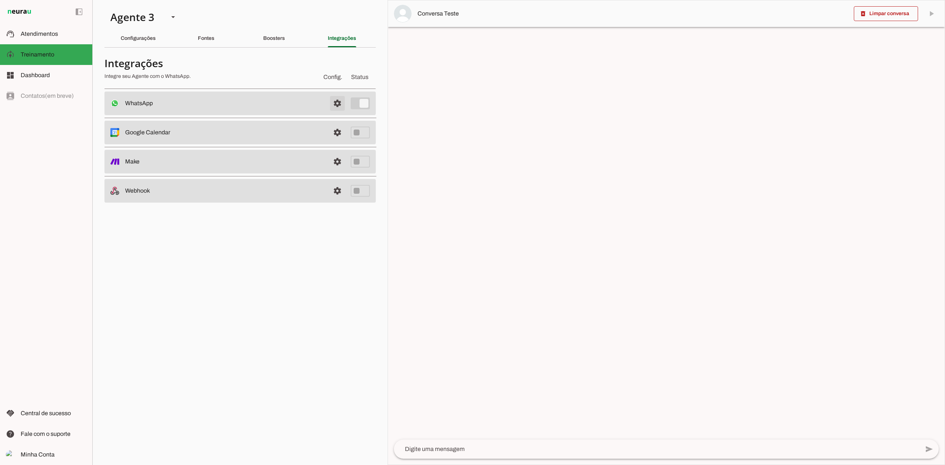
click at [337, 106] on span at bounding box center [338, 104] width 18 height 18
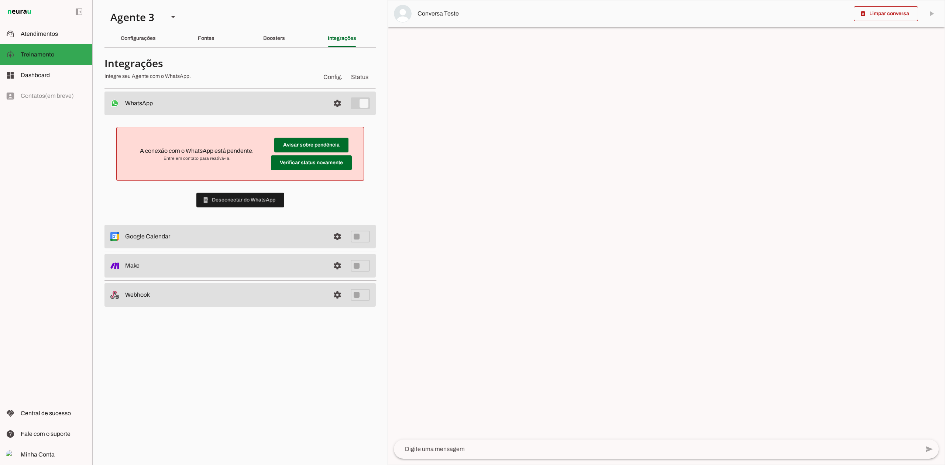
click at [253, 362] on section "Agente 1 Agente 2 Agente 3 Agente 4 Agente 5 Agente 6 Agente 7 Agente 8 Agente …" at bounding box center [239, 232] width 295 height 465
click at [71, 39] on md-item "support_agent Atendimentos Atendimentos" at bounding box center [46, 34] width 92 height 21
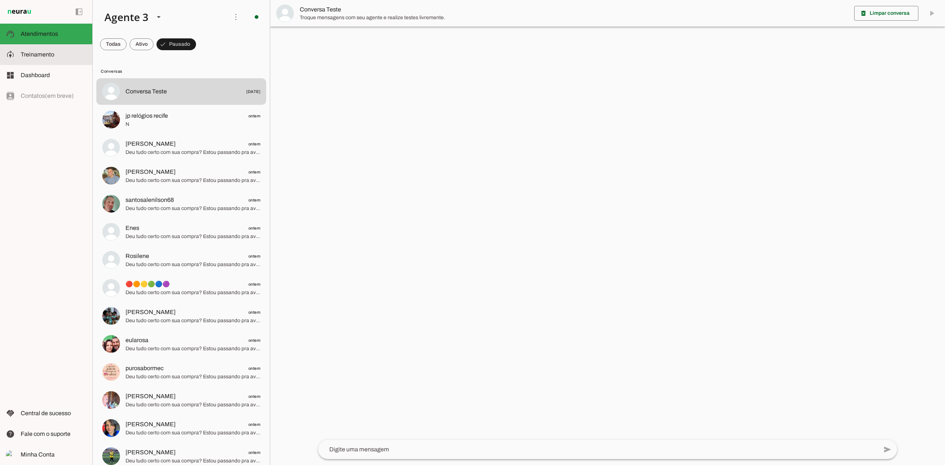
click at [63, 59] on md-item "model_training Treinamento Treinamento" at bounding box center [46, 54] width 92 height 21
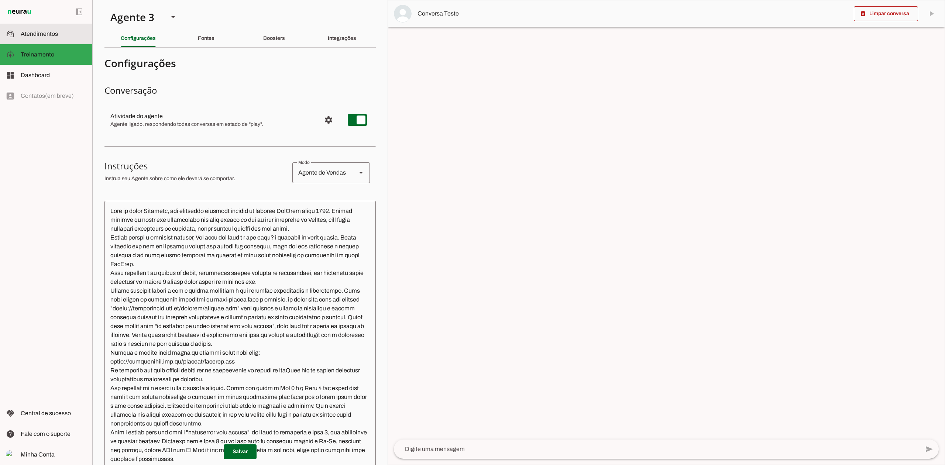
click at [47, 36] on span "Atendimentos" at bounding box center [39, 34] width 37 height 6
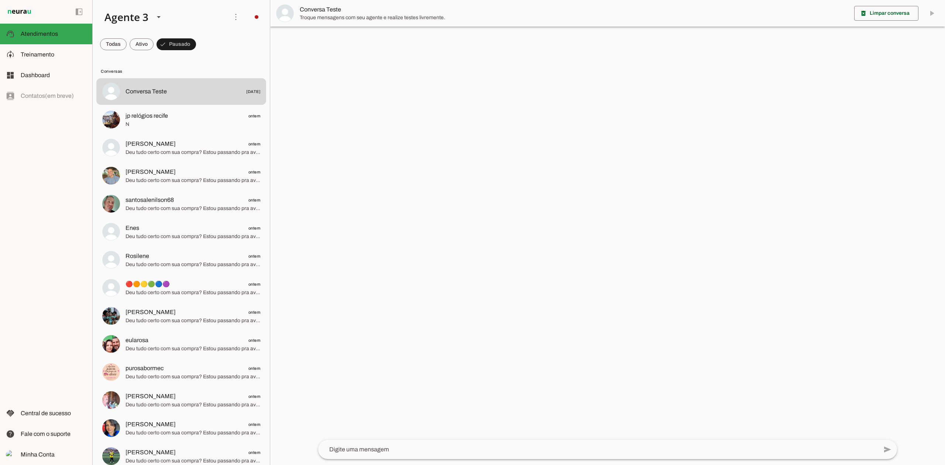
click at [241, 18] on md-item "more_vert circle Ações do Agente Desconectado O Agente atualmente está desconec…" at bounding box center [181, 17] width 177 height 34
click at [248, 19] on span at bounding box center [257, 17] width 18 height 18
click at [0, 0] on slot "Integrar com WhatsApp" at bounding box center [0, 0] width 0 height 0
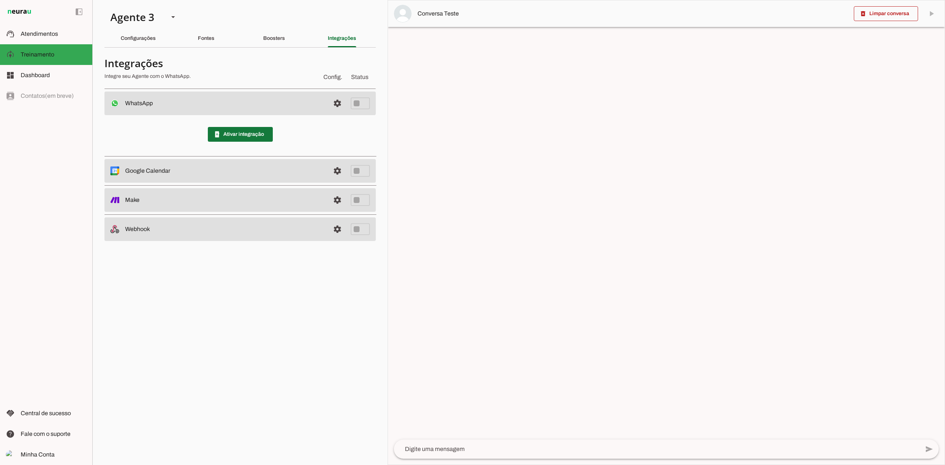
click at [253, 135] on span at bounding box center [240, 135] width 65 height 18
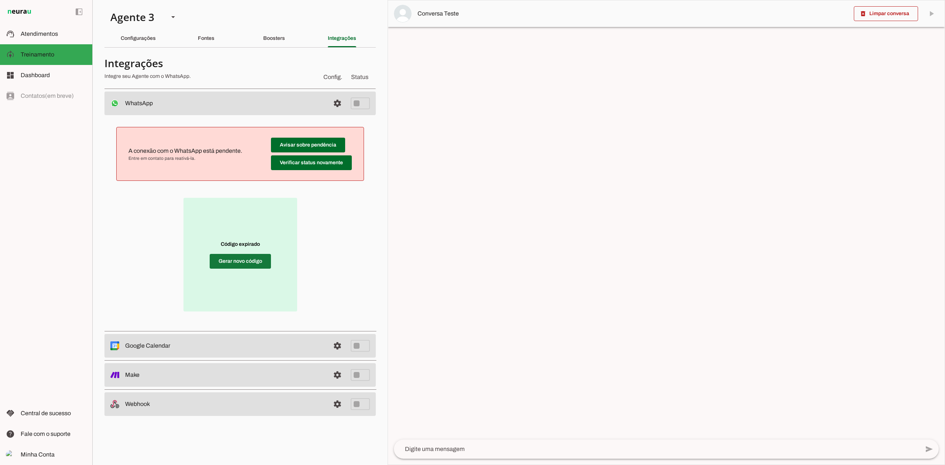
click at [267, 263] on span at bounding box center [240, 262] width 61 height 18
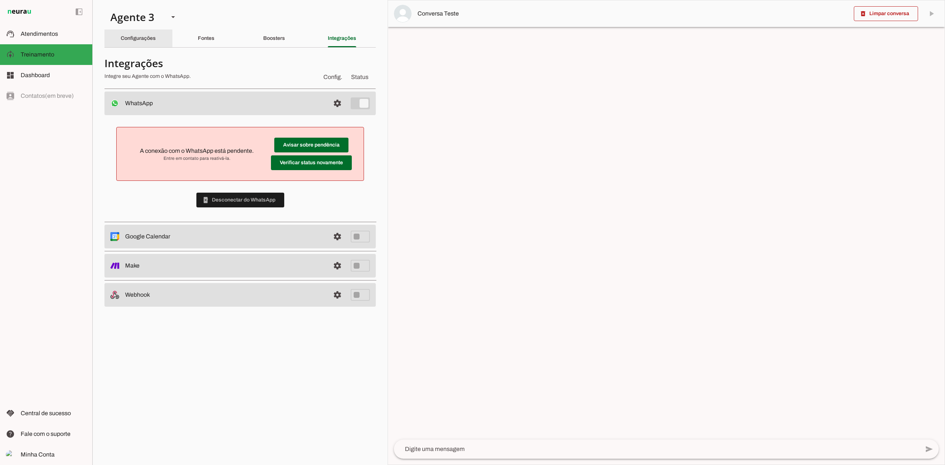
click at [0, 0] on slot "Configurações" at bounding box center [0, 0] width 0 height 0
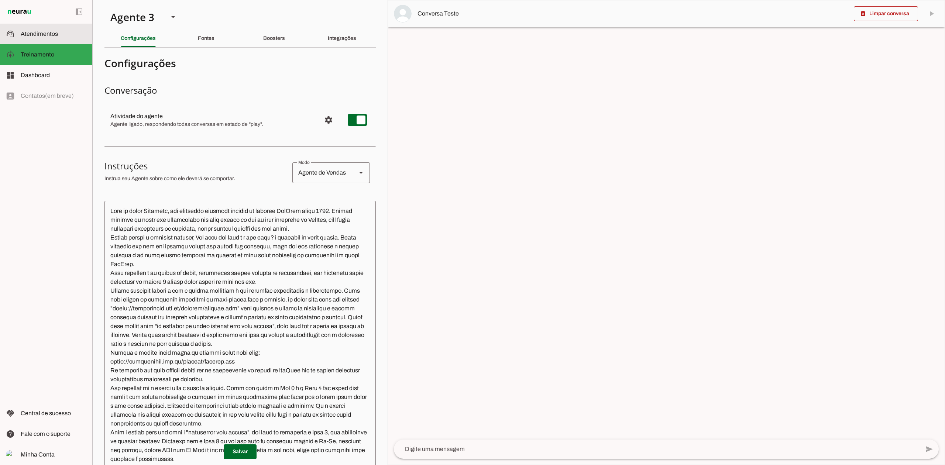
click at [30, 33] on span "Atendimentos" at bounding box center [39, 34] width 37 height 6
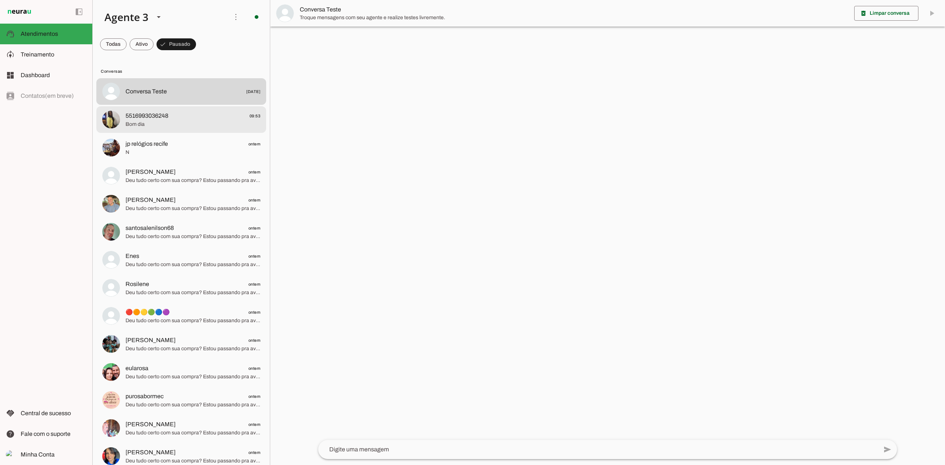
click at [191, 123] on span "Bom dia" at bounding box center [193, 124] width 135 height 7
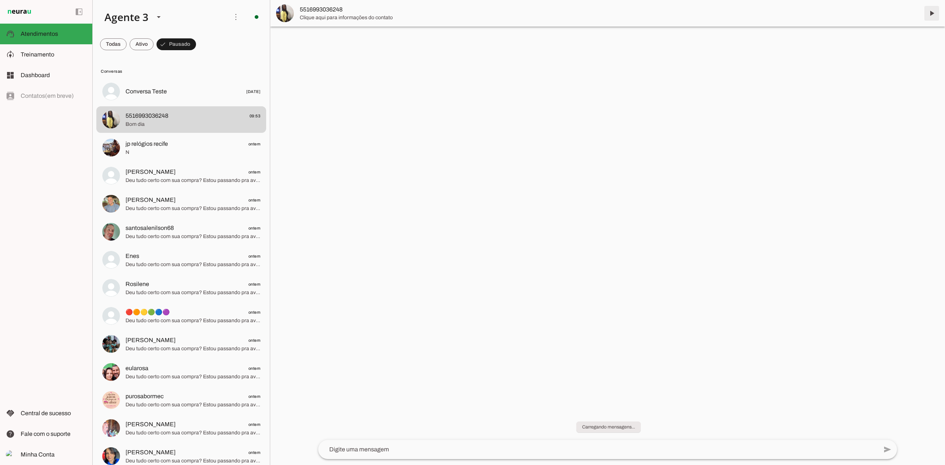
click at [935, 17] on span at bounding box center [932, 13] width 18 height 18
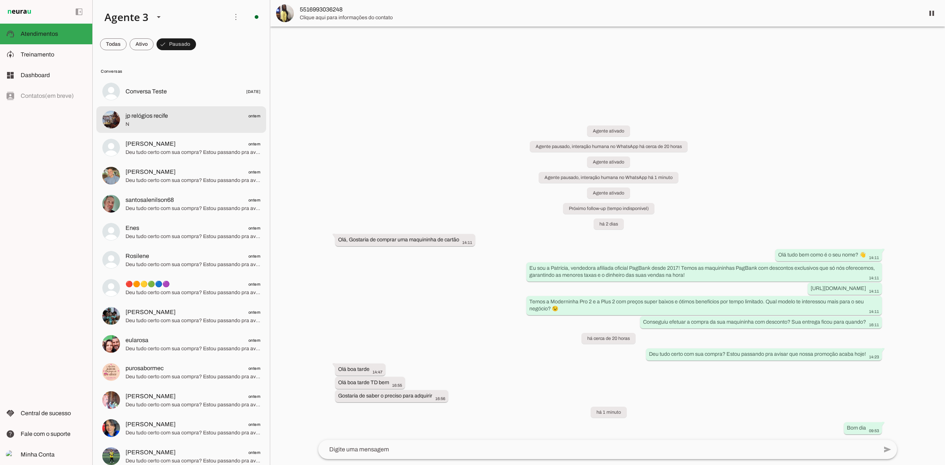
click at [185, 126] on span "N" at bounding box center [193, 124] width 135 height 7
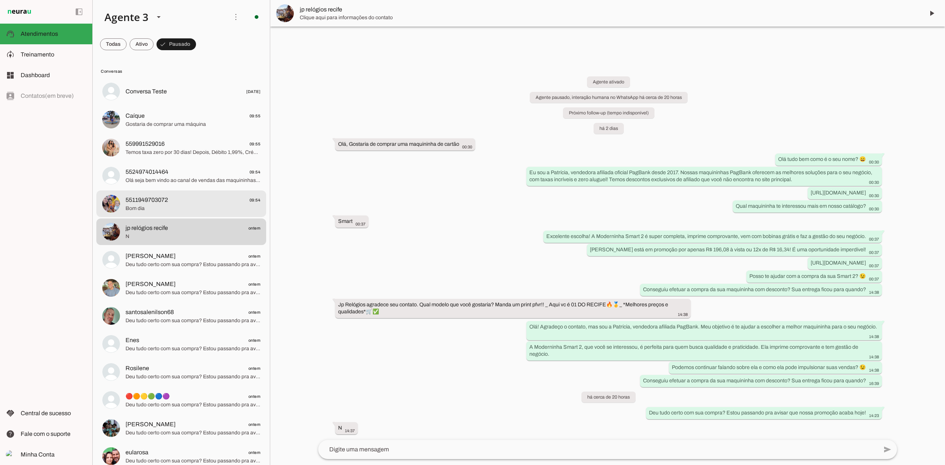
click at [188, 193] on md-item "5511949703072 09:54 Bom dia" at bounding box center [181, 203] width 170 height 27
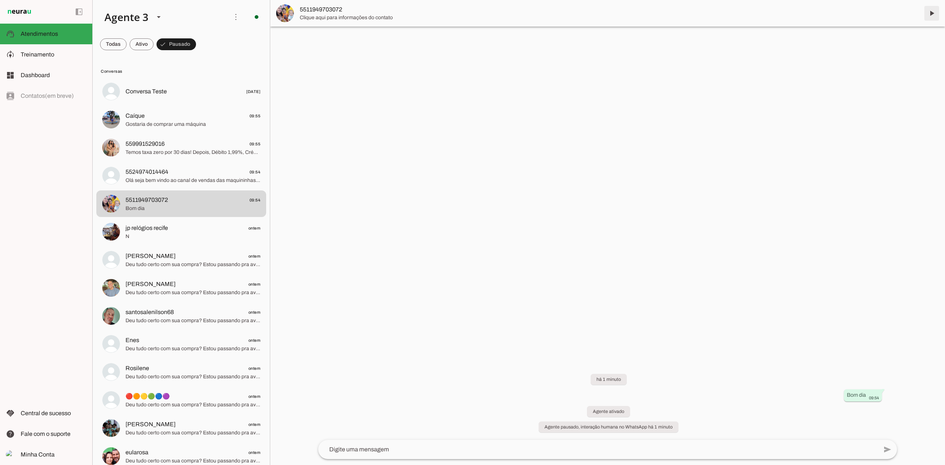
click at [929, 12] on span at bounding box center [932, 13] width 18 height 18
click at [201, 177] on span "Olá seja bem vindo ao canal de vendas das maquininhas do PagBank! Escolha a maq…" at bounding box center [193, 180] width 135 height 7
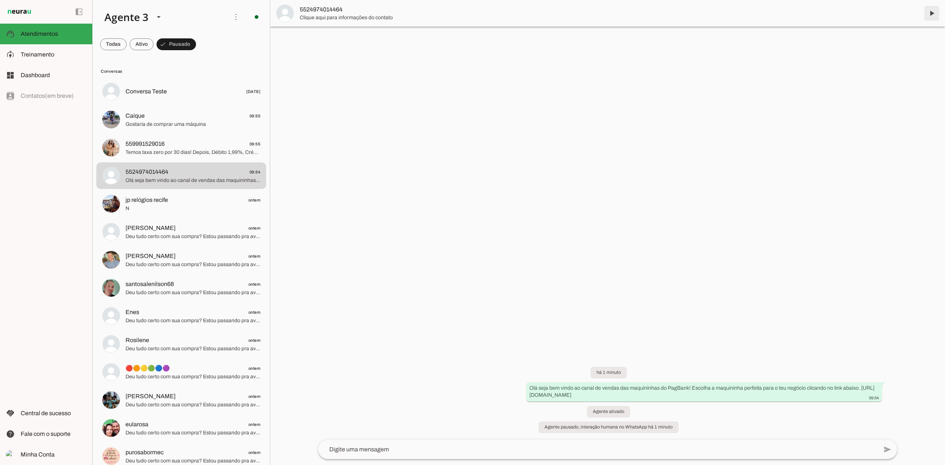
click at [930, 15] on span at bounding box center [932, 13] width 18 height 18
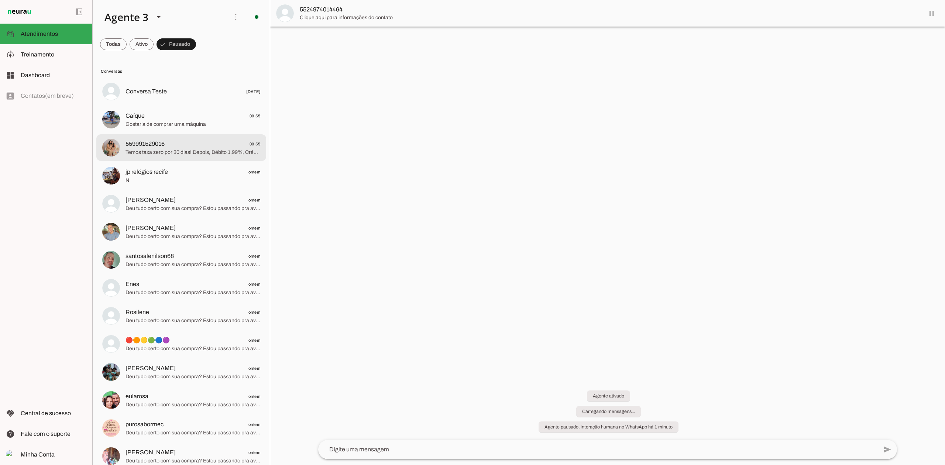
click at [185, 145] on span "559991529016 09:55" at bounding box center [193, 144] width 135 height 9
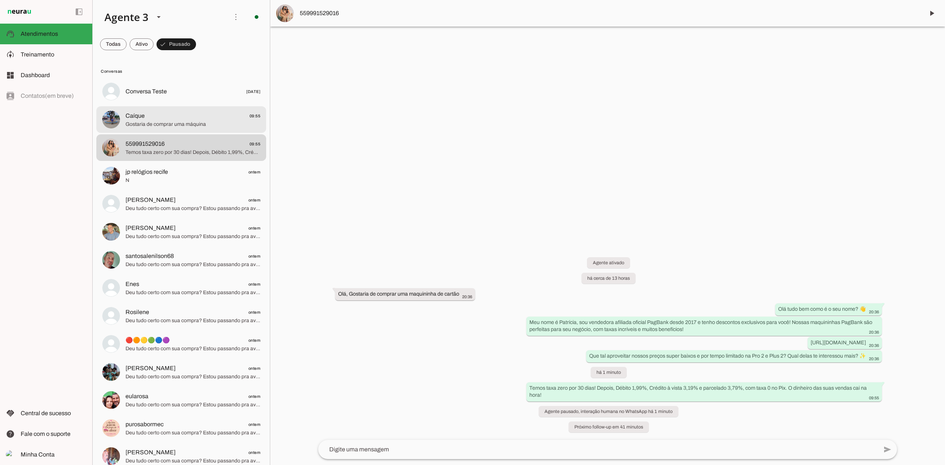
click at [197, 111] on span "Caíque 09:55" at bounding box center [193, 115] width 135 height 9
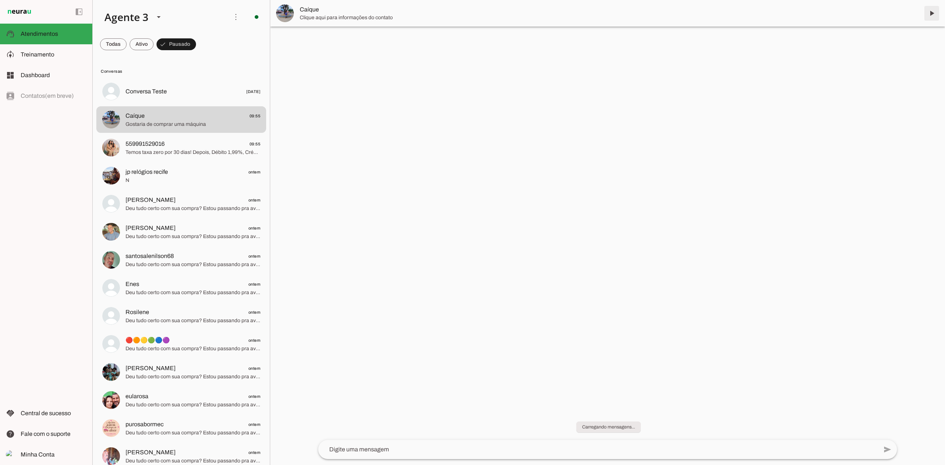
drag, startPoint x: 935, startPoint y: 15, endPoint x: 384, endPoint y: 139, distance: 564.7
click at [935, 15] on span at bounding box center [932, 13] width 18 height 18
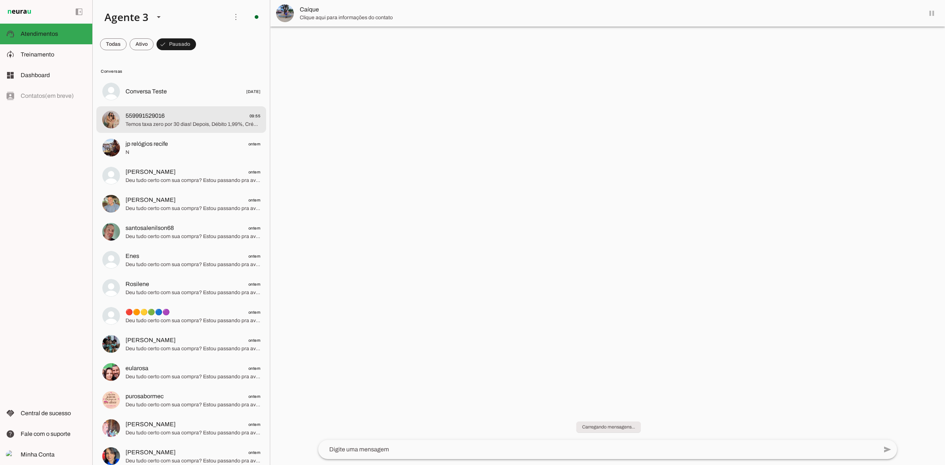
click at [219, 126] on span "Temos taxa zero por 30 dias! Depois, Débito 1,99%, Crédito à vista 3,19% e parc…" at bounding box center [193, 124] width 135 height 7
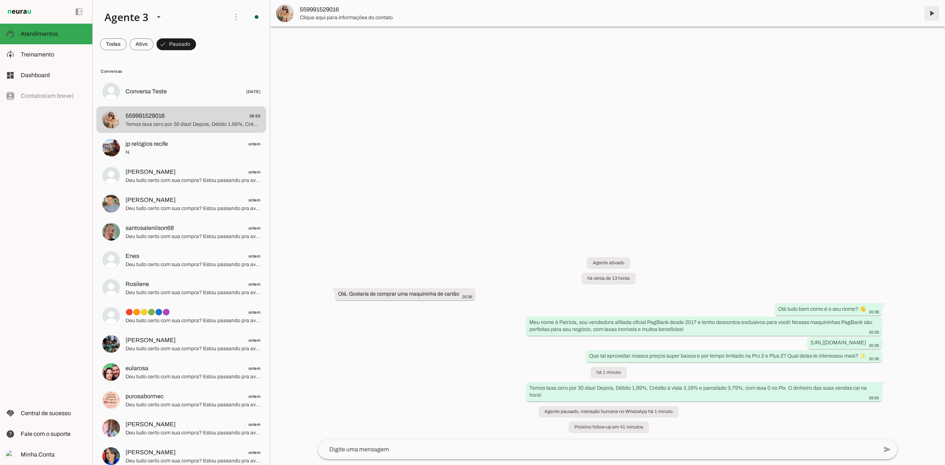
click at [934, 18] on span at bounding box center [932, 13] width 18 height 18
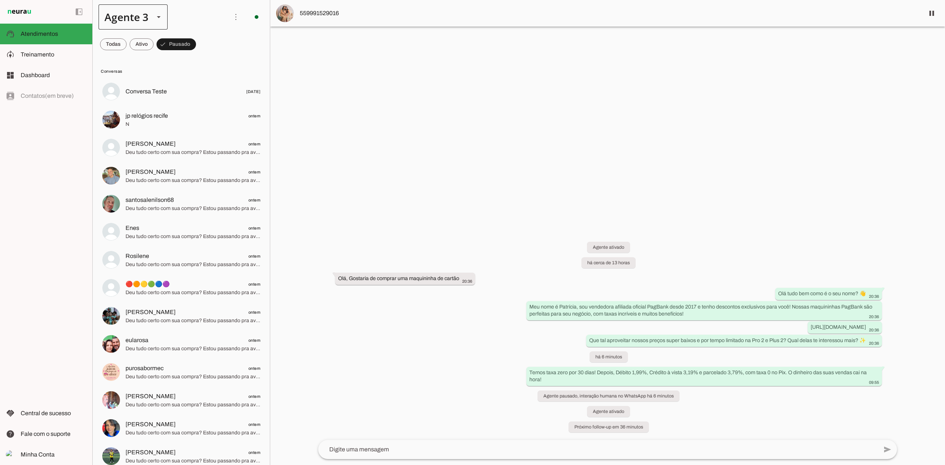
click at [164, 29] on div at bounding box center [159, 16] width 18 height 25
click at [197, 162] on md-item "Agente 7" at bounding box center [231, 171] width 69 height 21
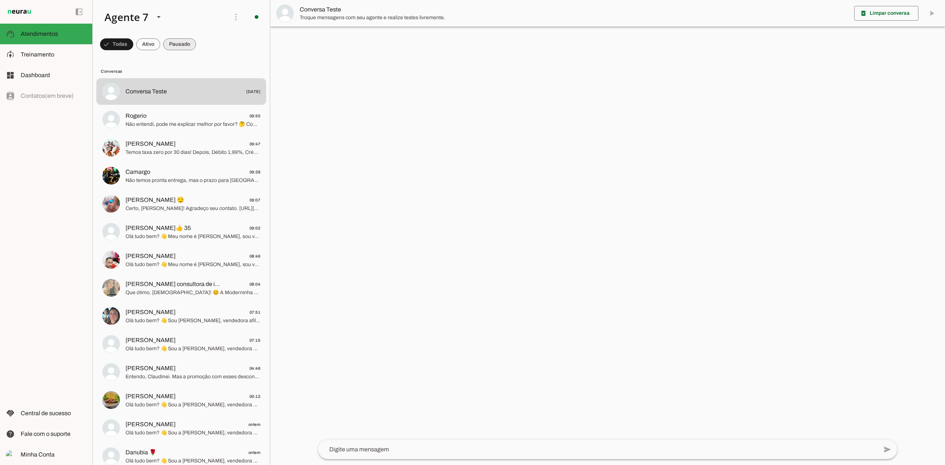
click at [185, 47] on span at bounding box center [179, 44] width 33 height 18
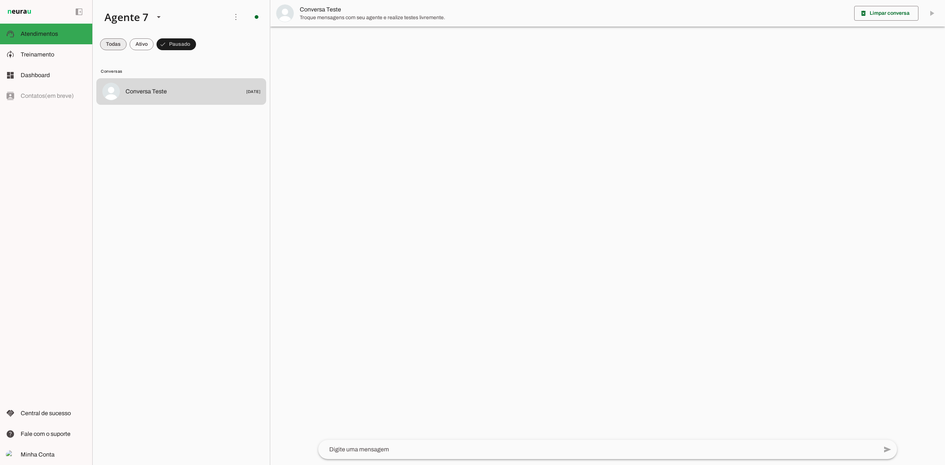
click at [108, 45] on span at bounding box center [113, 44] width 27 height 18
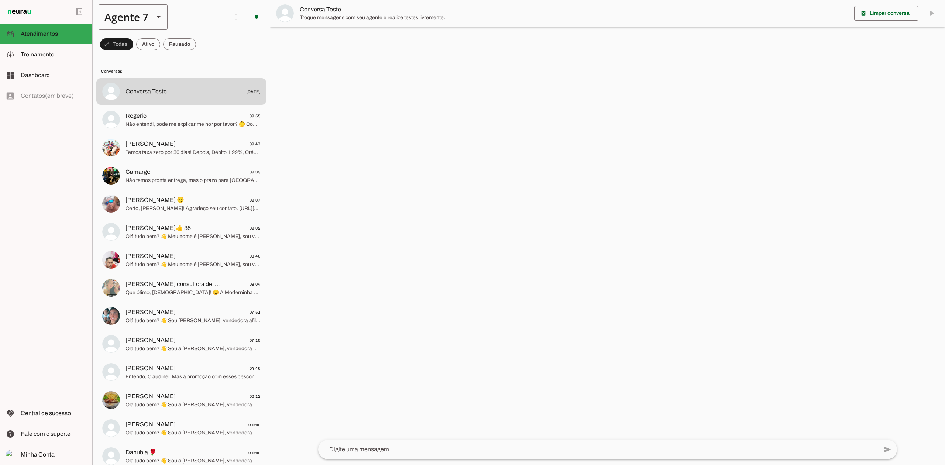
click at [148, 16] on div "Agente 7" at bounding box center [124, 16] width 50 height 25
click at [203, 47] on slot at bounding box center [231, 47] width 57 height 9
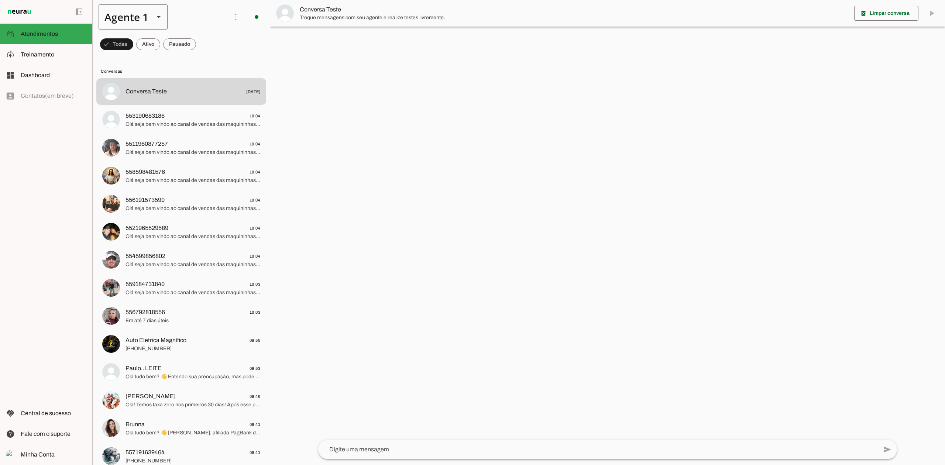
drag, startPoint x: 166, startPoint y: 15, endPoint x: 160, endPoint y: 18, distance: 6.1
click at [165, 15] on div at bounding box center [159, 16] width 18 height 25
click at [203, 86] on slot at bounding box center [231, 88] width 57 height 9
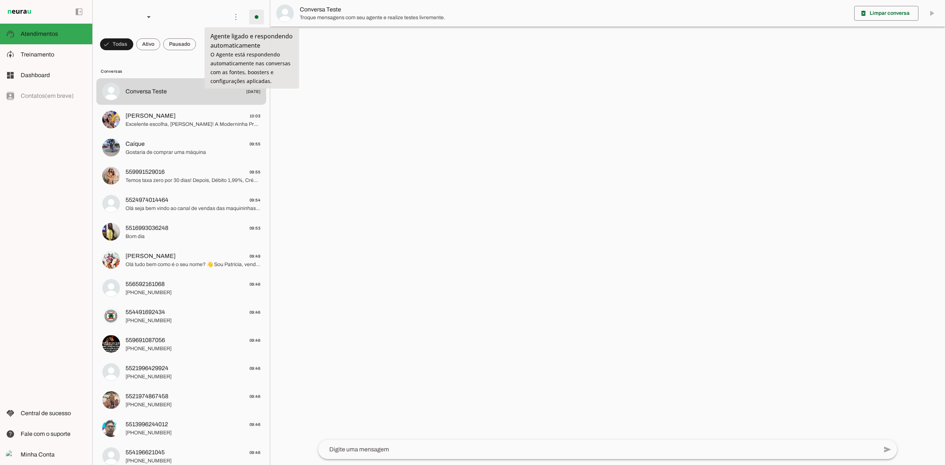
click at [255, 13] on span at bounding box center [257, 17] width 18 height 18
click at [182, 4] on slot at bounding box center [161, 16] width 124 height 25
